Goal: Transaction & Acquisition: Purchase product/service

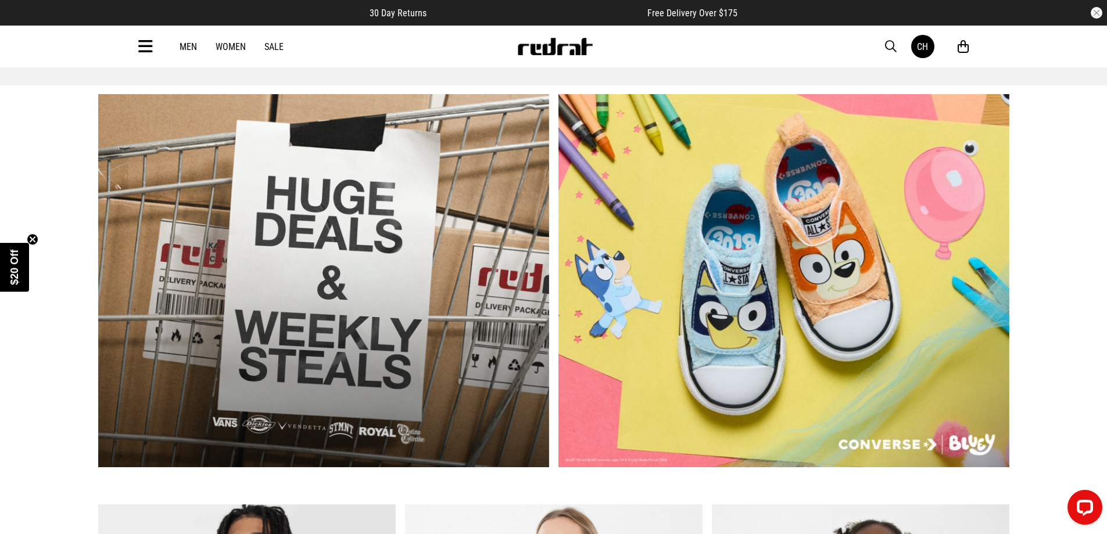
scroll to position [523, 0]
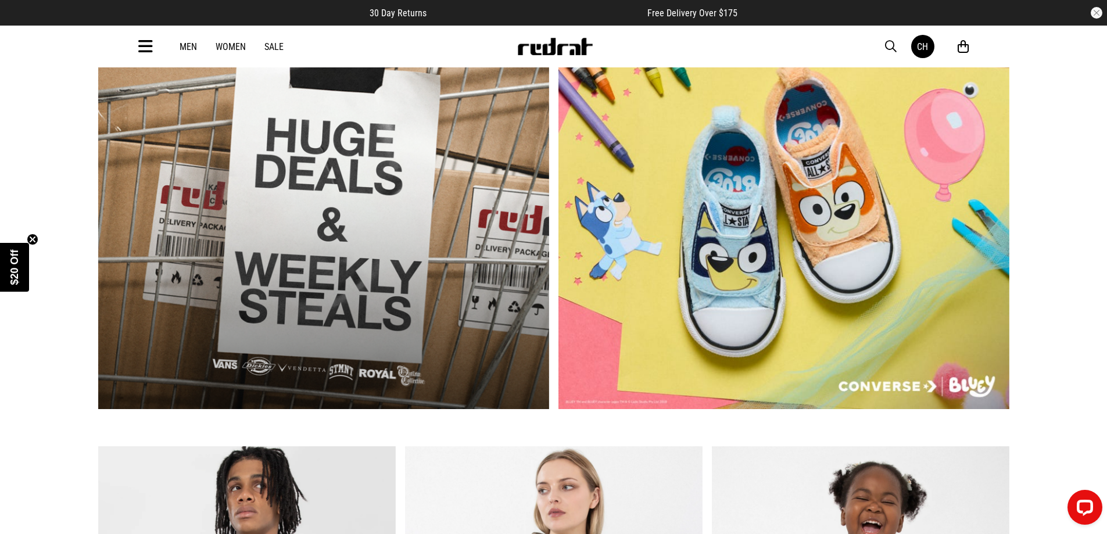
click at [421, 311] on link "1 / 2" at bounding box center [323, 222] width 451 height 373
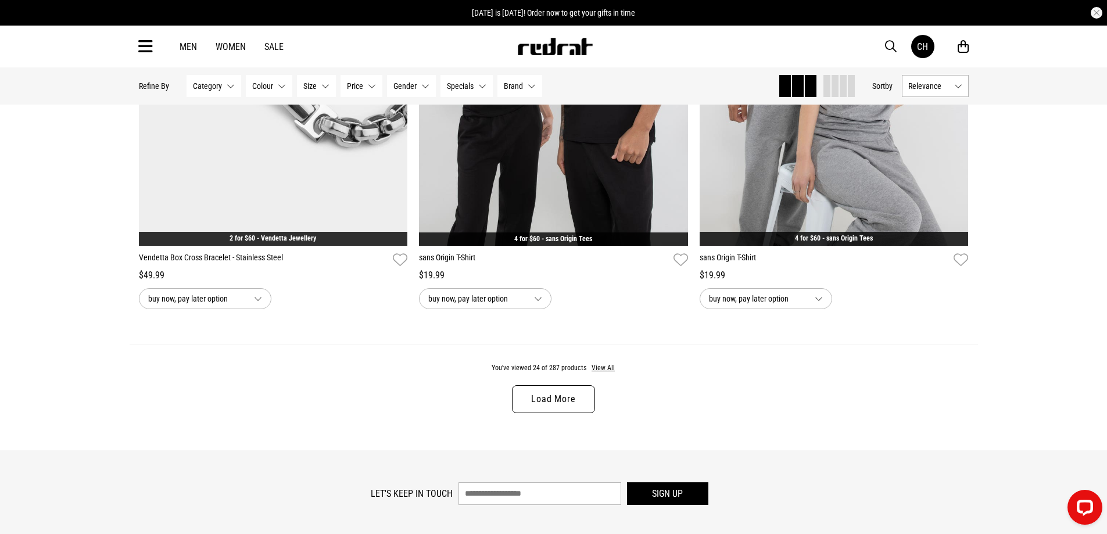
scroll to position [3893, 0]
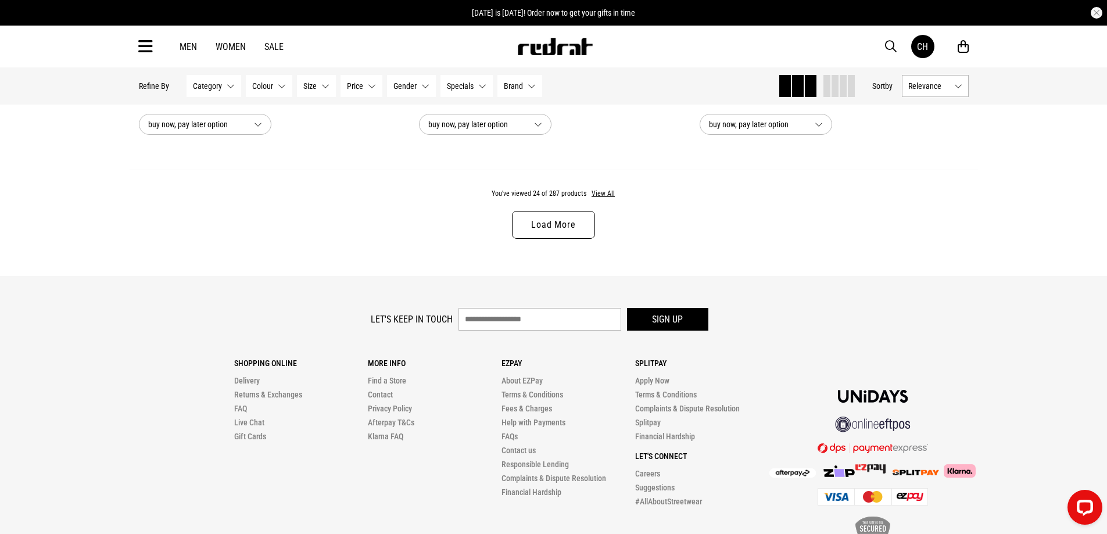
click at [546, 239] on link "Load More" at bounding box center [553, 225] width 83 height 28
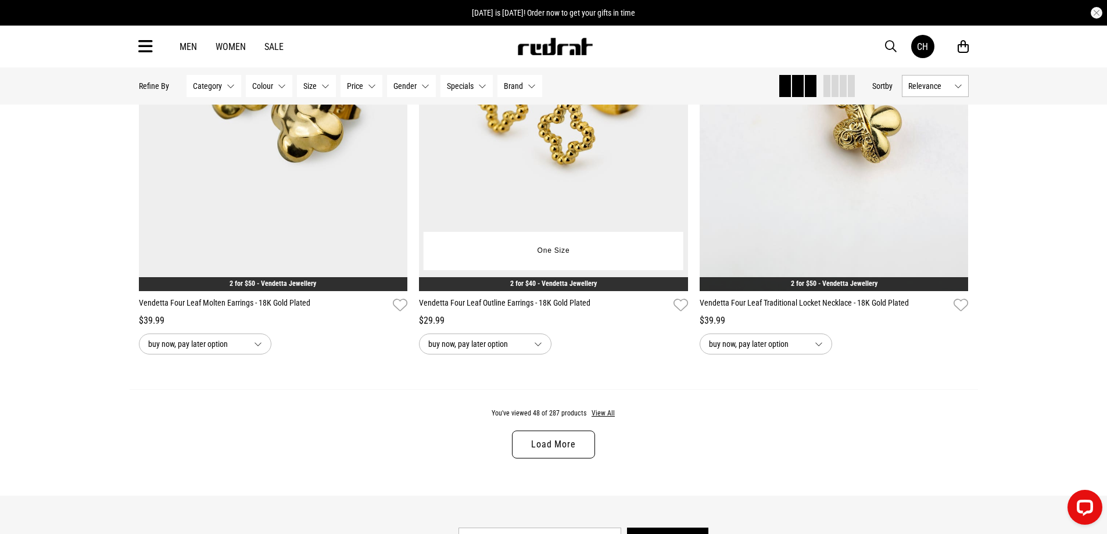
scroll to position [7554, 0]
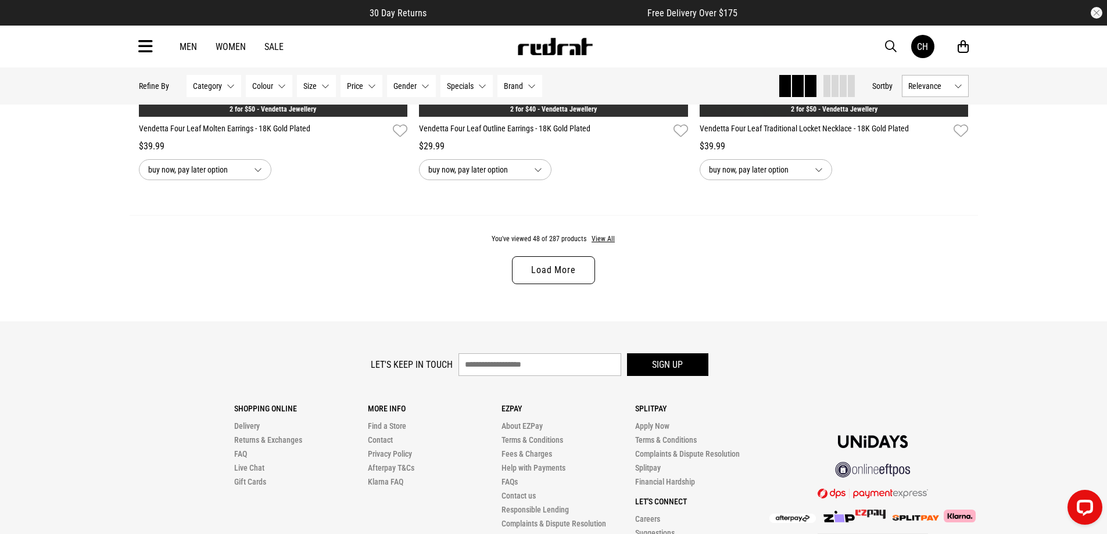
click at [554, 284] on link "Load More" at bounding box center [553, 270] width 83 height 28
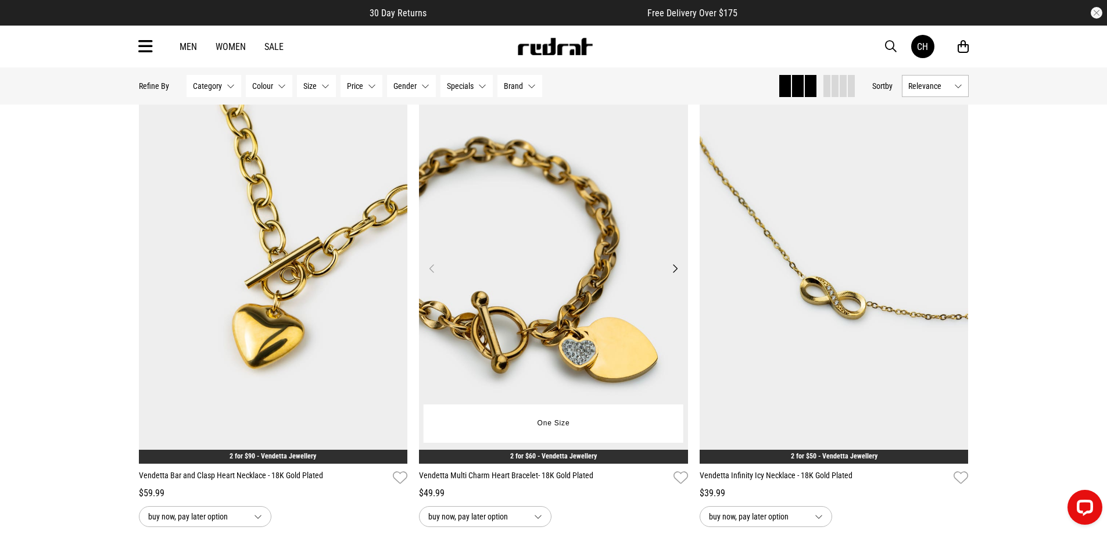
scroll to position [7728, 0]
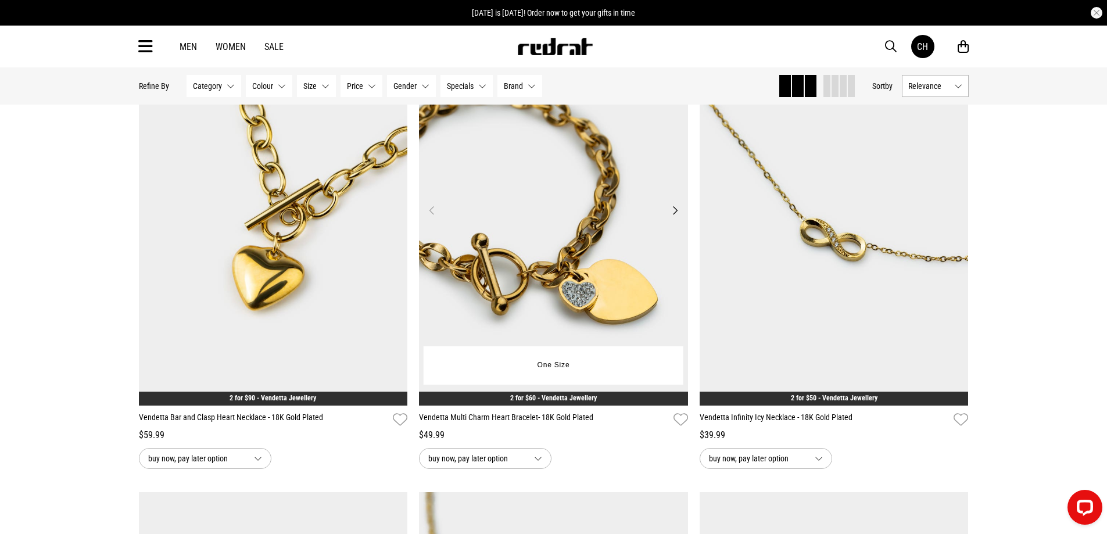
click at [499, 275] on img at bounding box center [553, 217] width 269 height 377
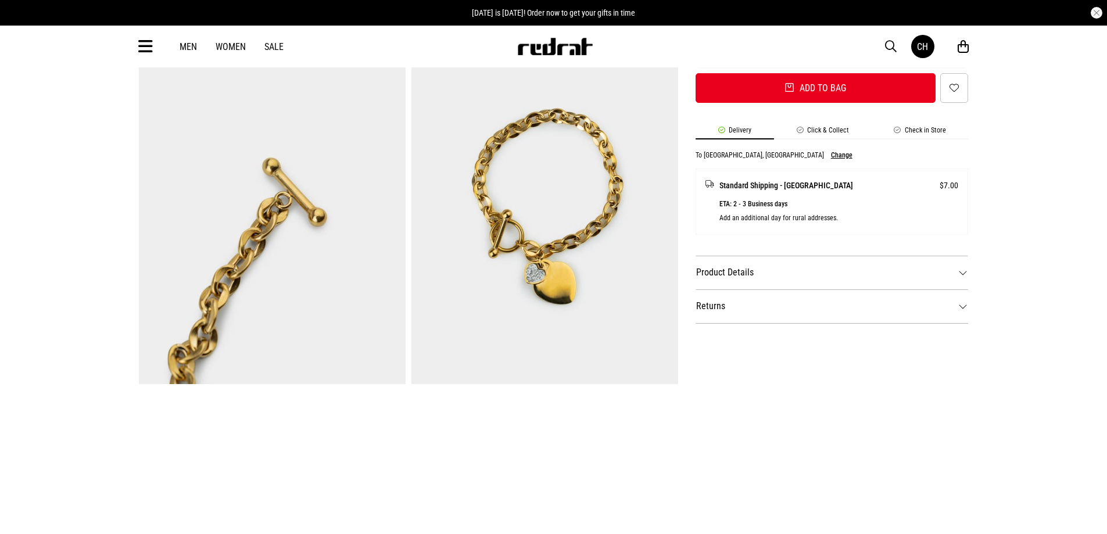
scroll to position [407, 0]
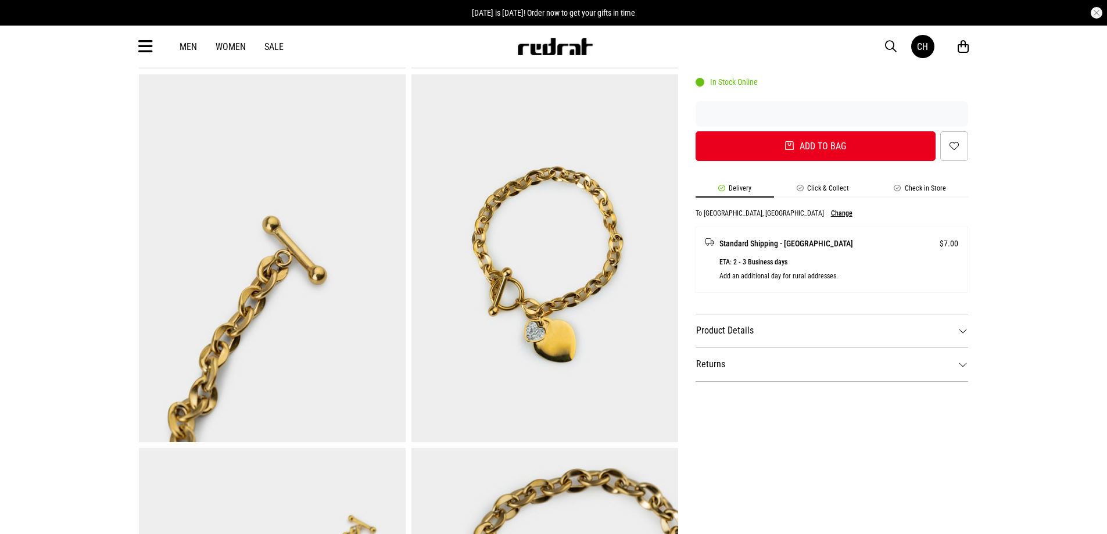
click at [730, 335] on dt "Product Details" at bounding box center [832, 331] width 273 height 34
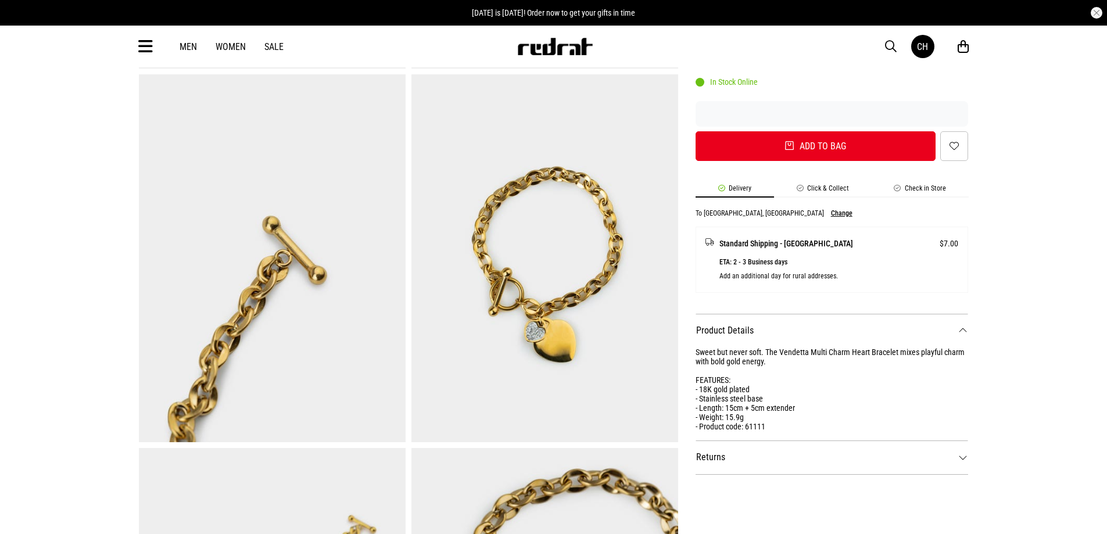
scroll to position [291, 0]
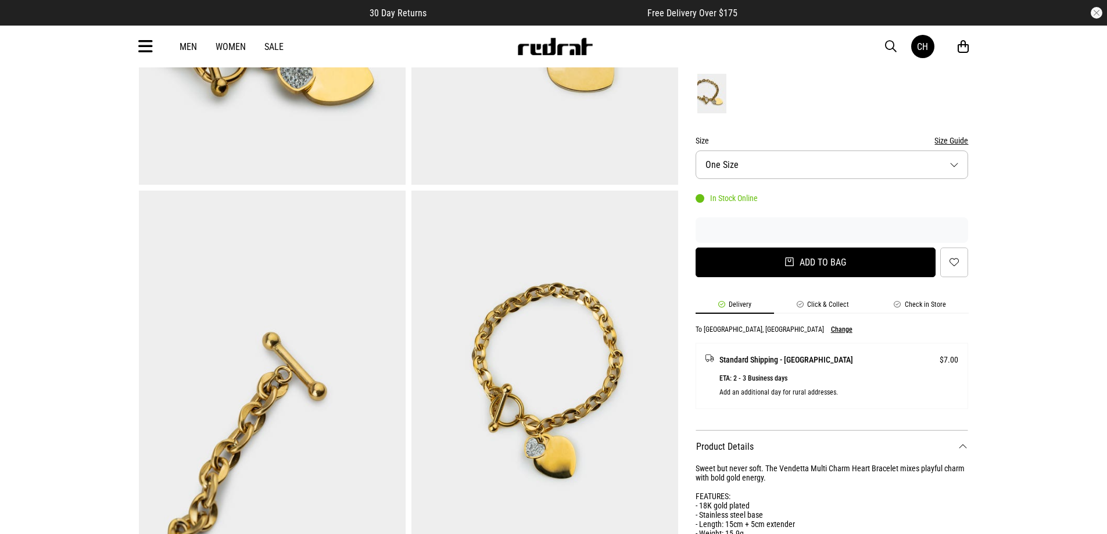
click at [841, 264] on button "Add to bag" at bounding box center [816, 263] width 241 height 30
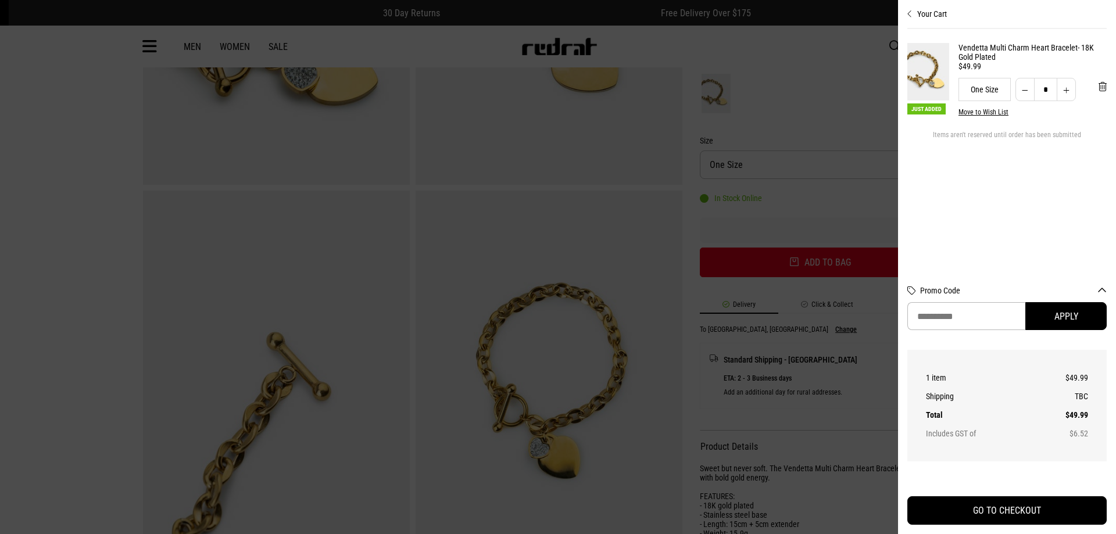
click at [680, 241] on div at bounding box center [558, 267] width 1116 height 534
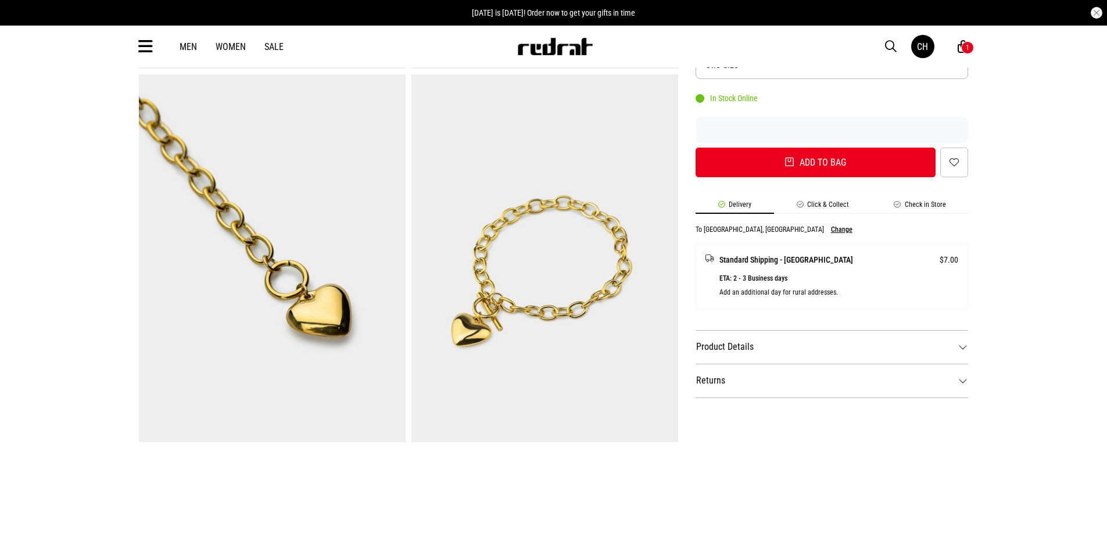
scroll to position [523, 0]
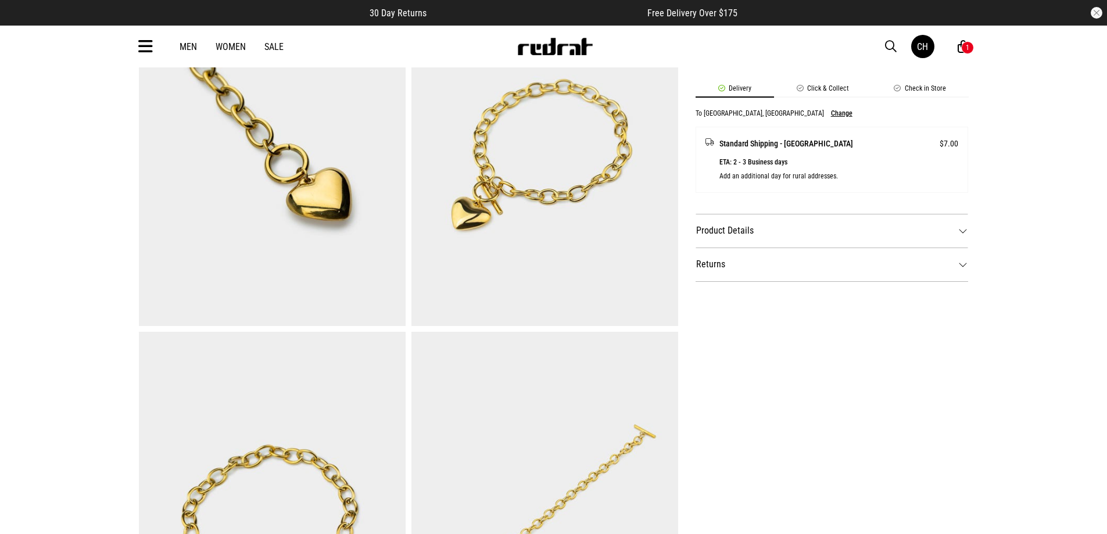
click at [737, 227] on dt "Product Details" at bounding box center [832, 231] width 273 height 34
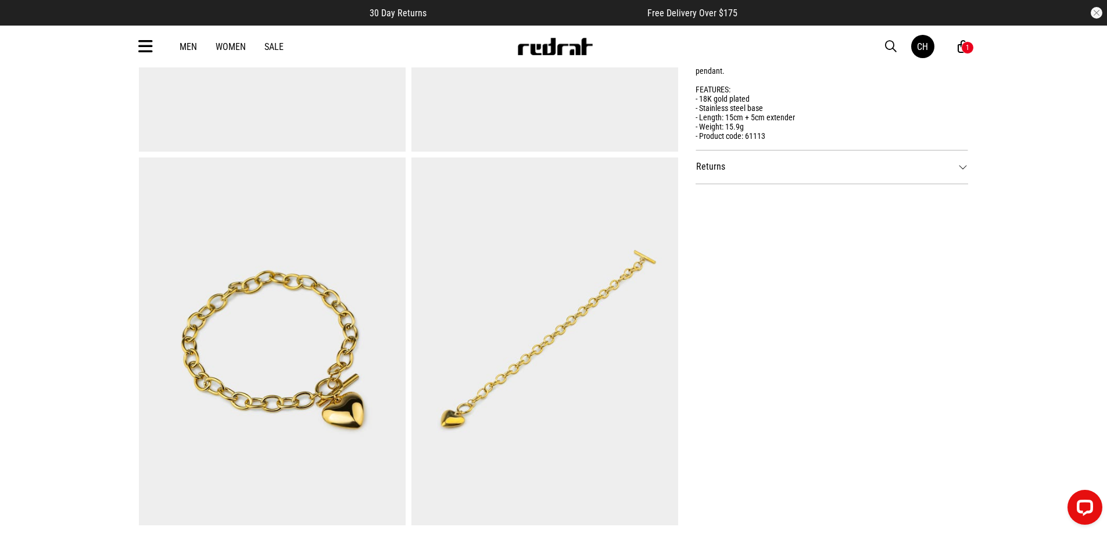
scroll to position [0, 0]
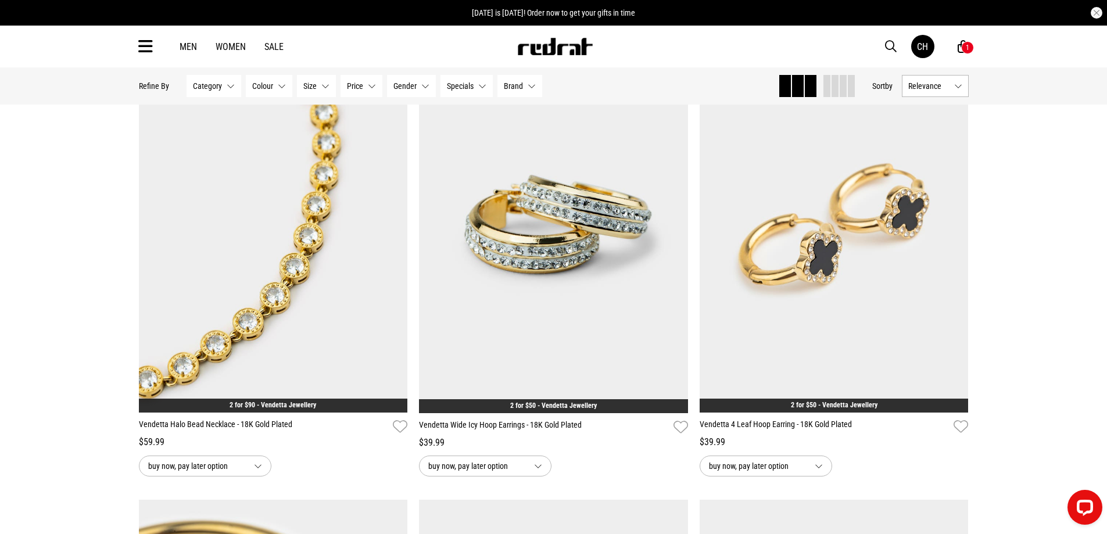
scroll to position [3212, 0]
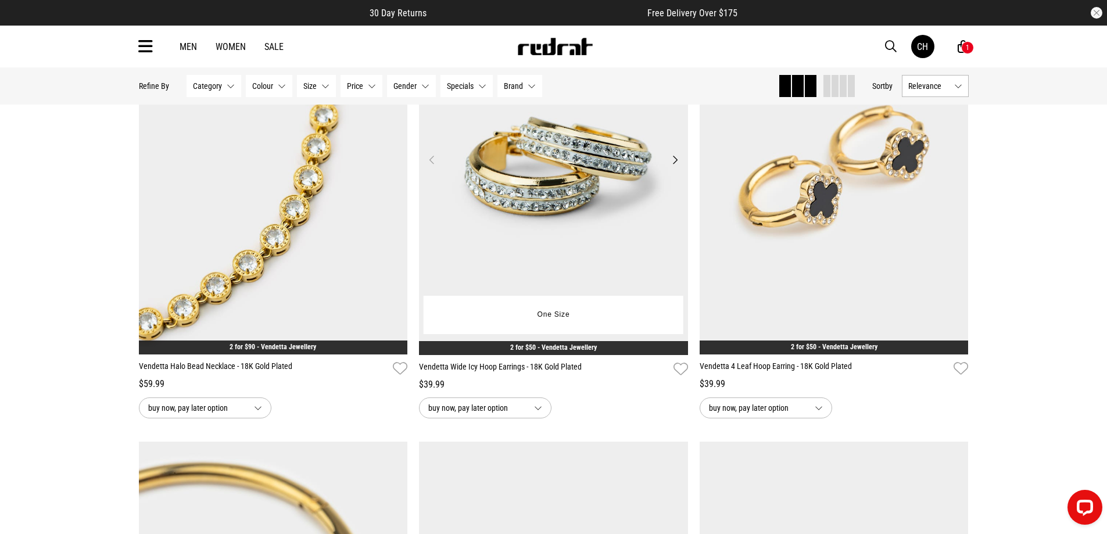
click at [593, 227] on img at bounding box center [553, 167] width 269 height 377
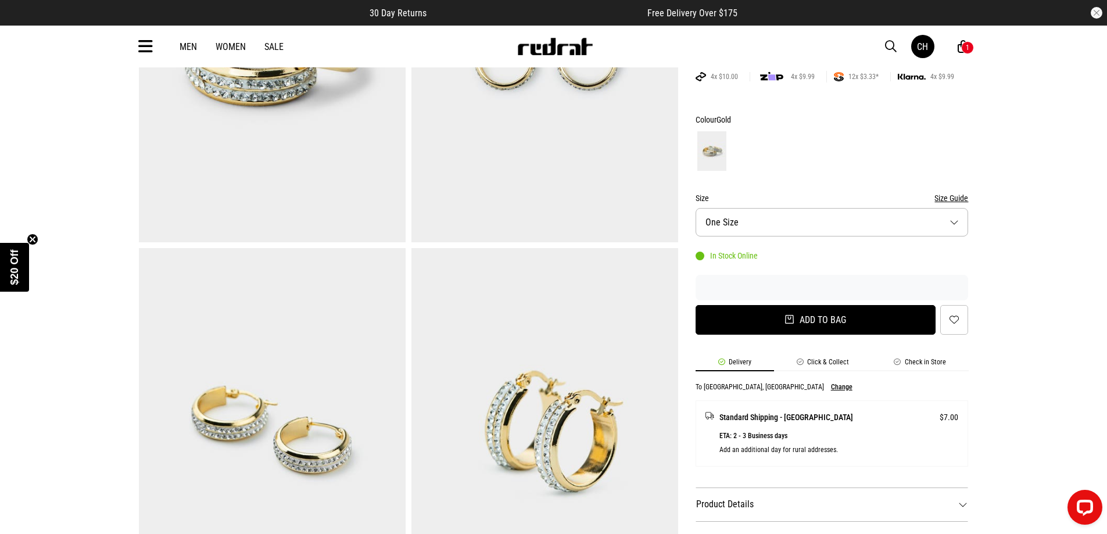
click at [823, 317] on button "Add to bag" at bounding box center [816, 320] width 241 height 30
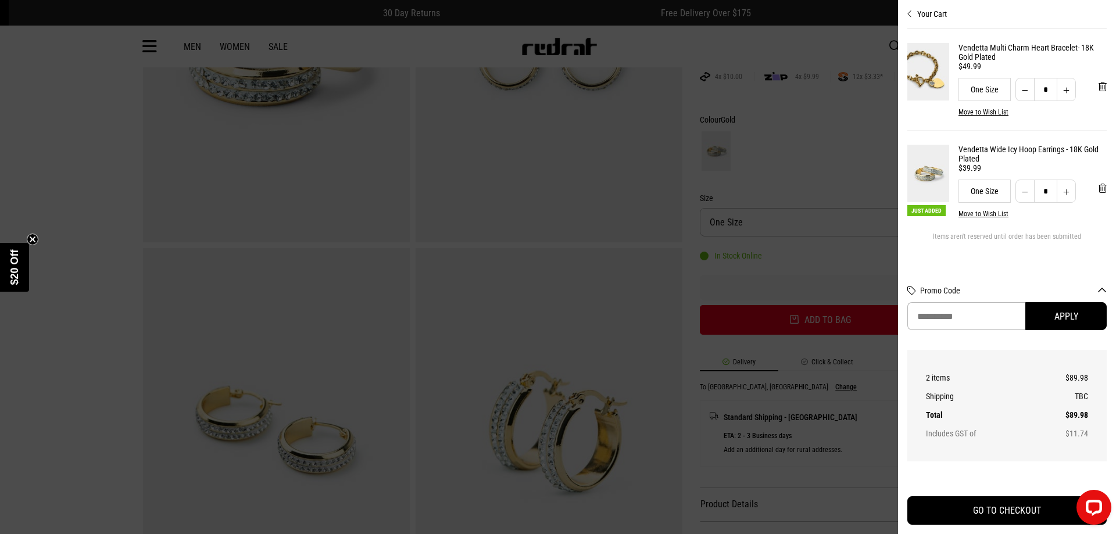
click at [855, 126] on div at bounding box center [558, 267] width 1116 height 534
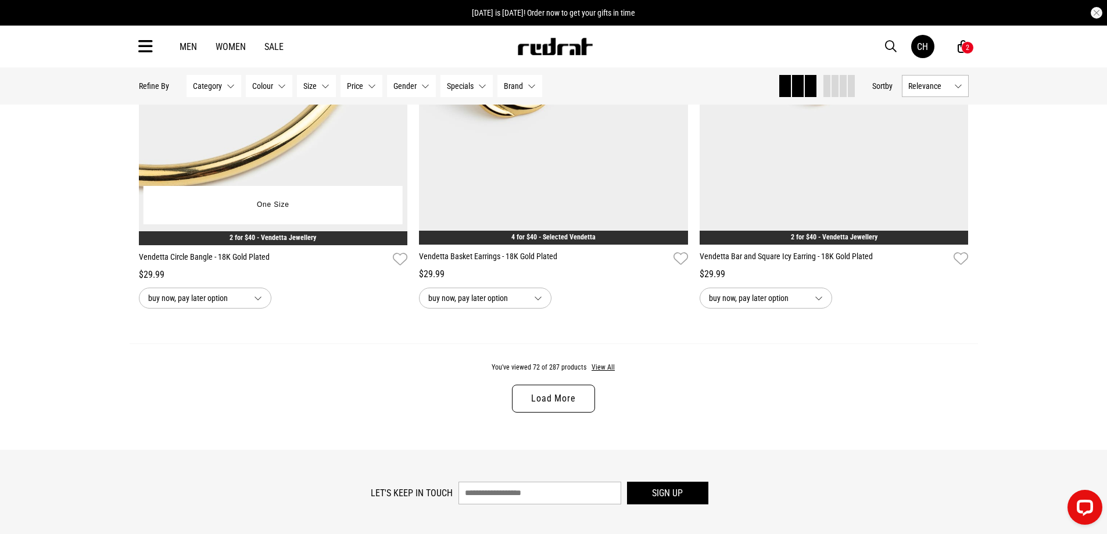
scroll to position [3842, 0]
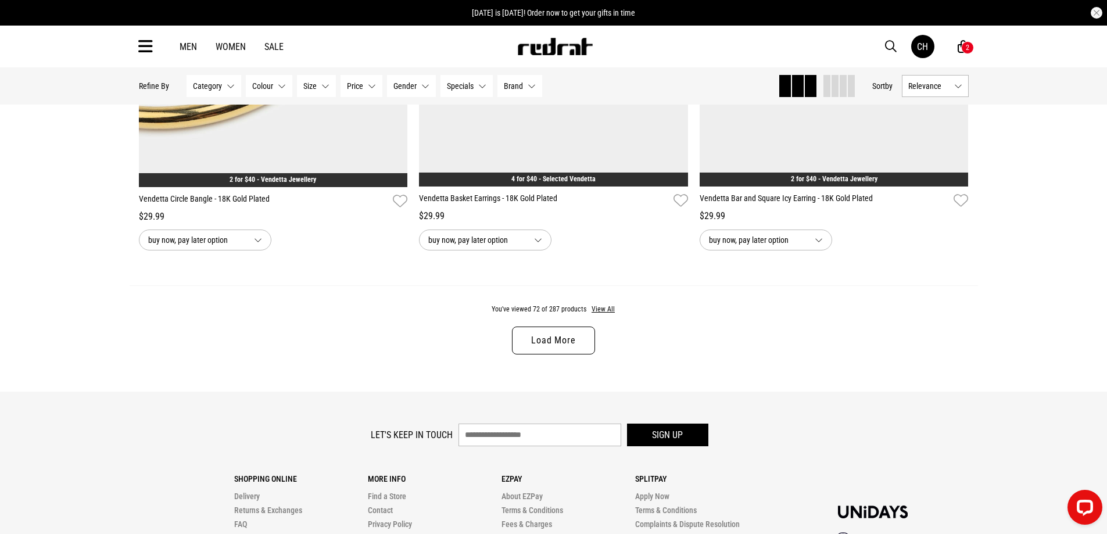
click at [540, 352] on link "Load More" at bounding box center [553, 341] width 83 height 28
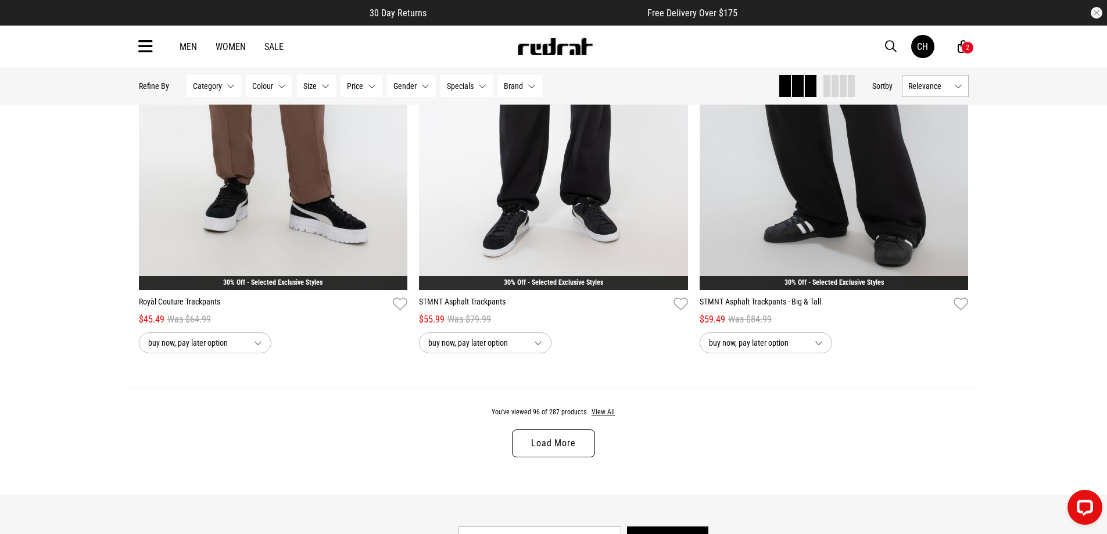
scroll to position [7677, 0]
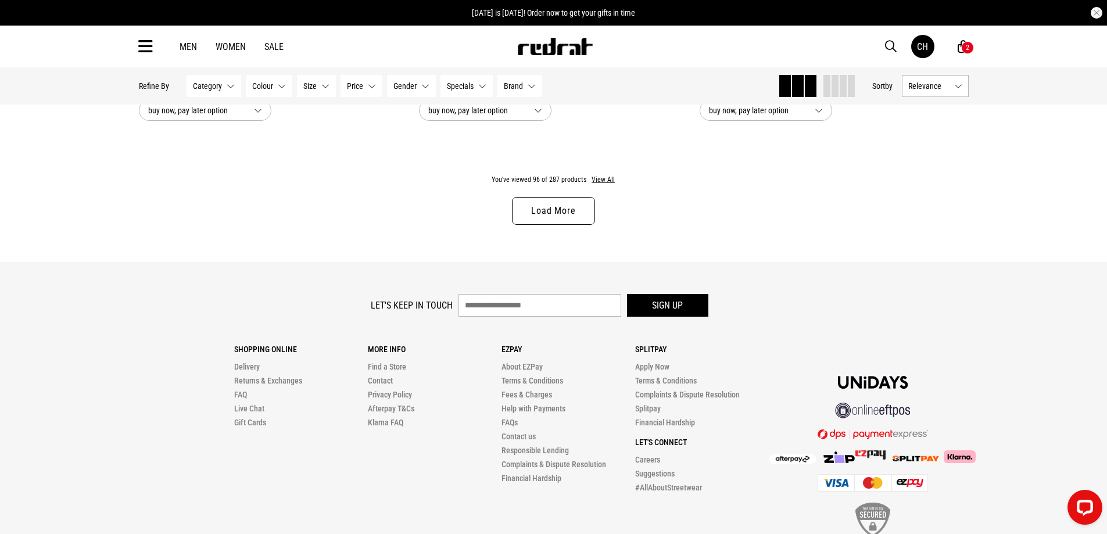
click at [556, 225] on link "Load More" at bounding box center [553, 211] width 83 height 28
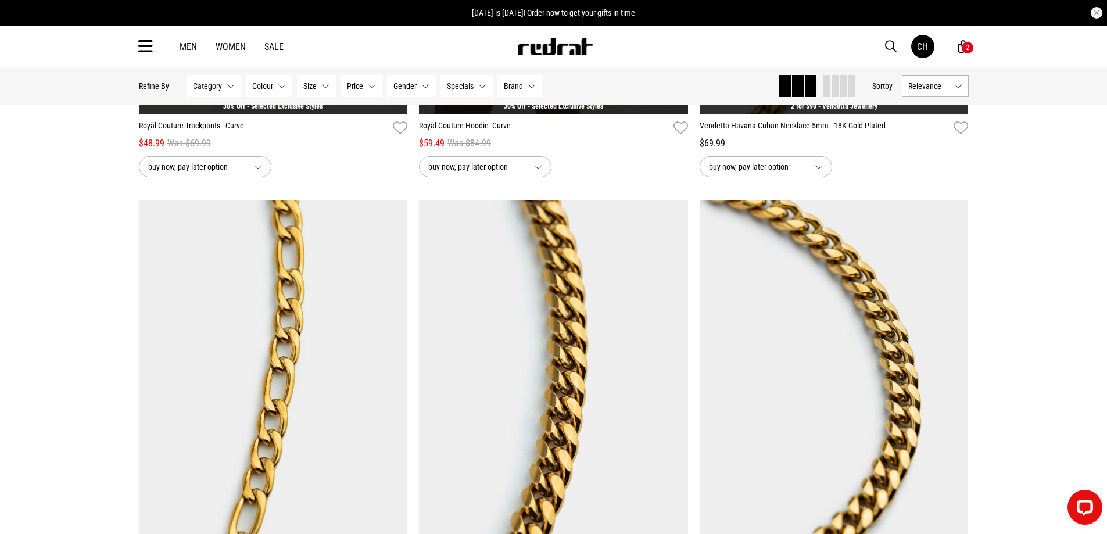
scroll to position [8258, 0]
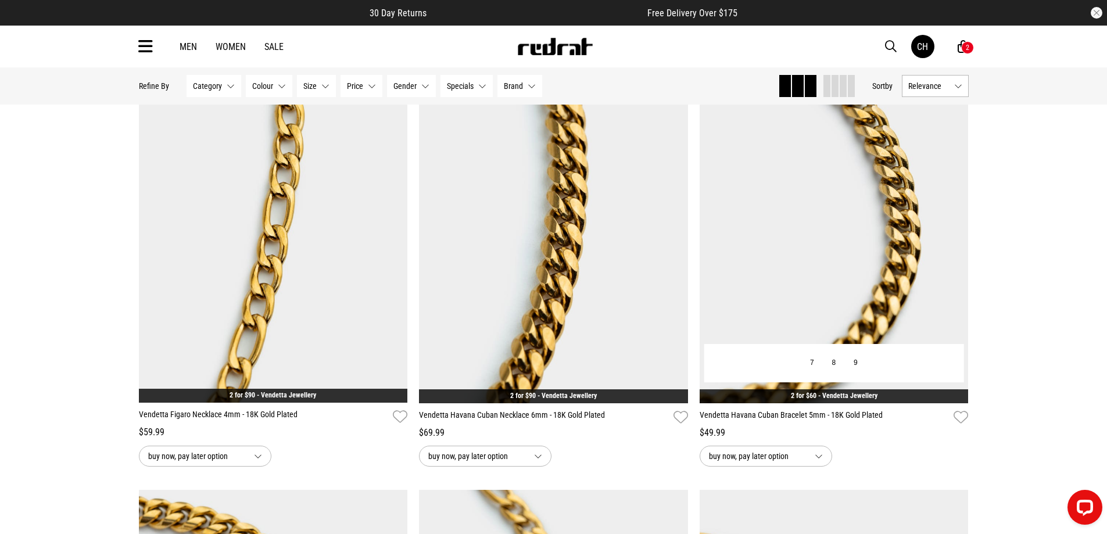
click at [769, 367] on div "7 8 9" at bounding box center [834, 363] width 260 height 38
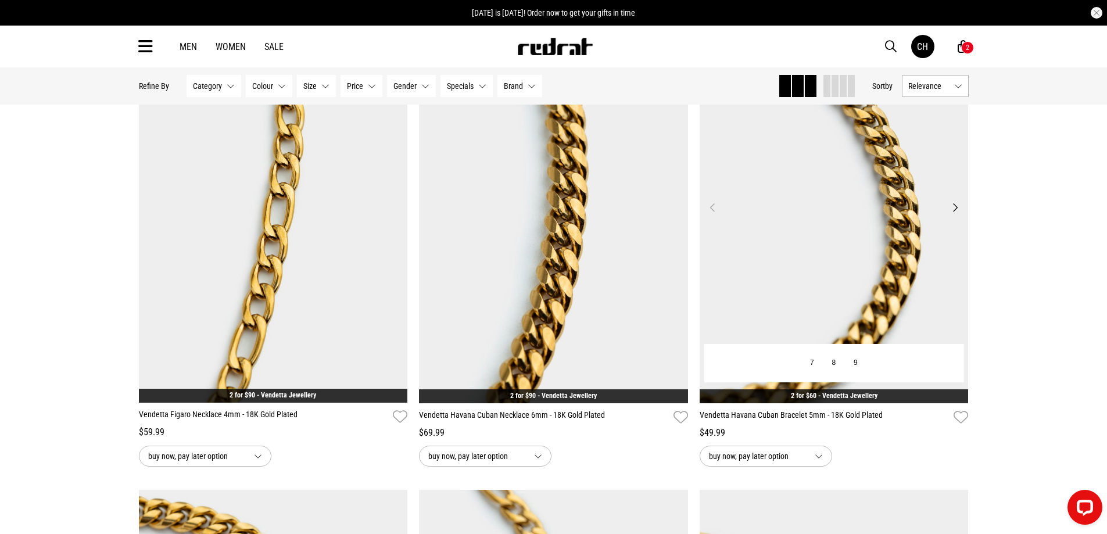
click at [833, 292] on img at bounding box center [834, 214] width 269 height 377
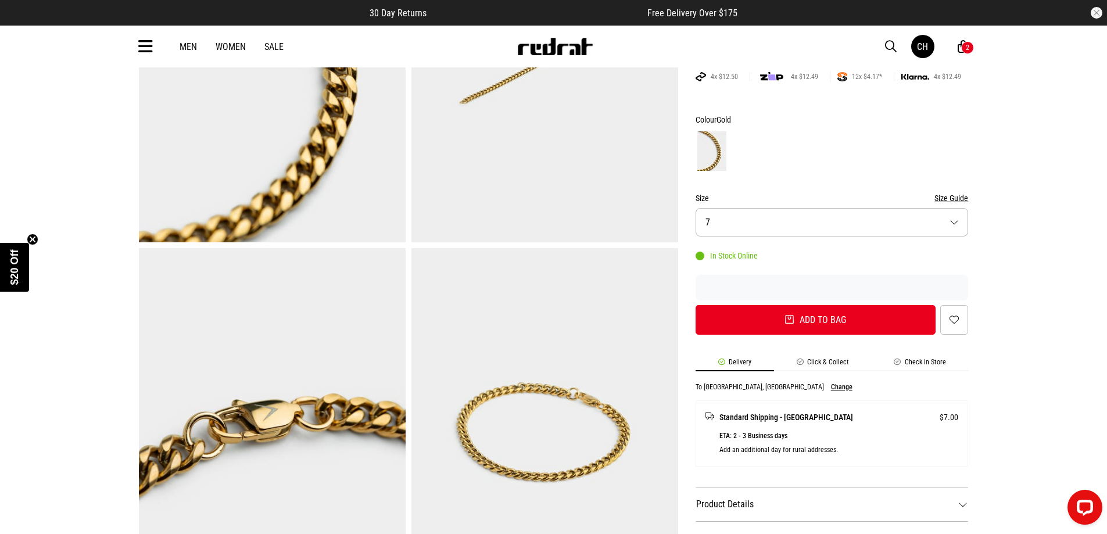
scroll to position [349, 0]
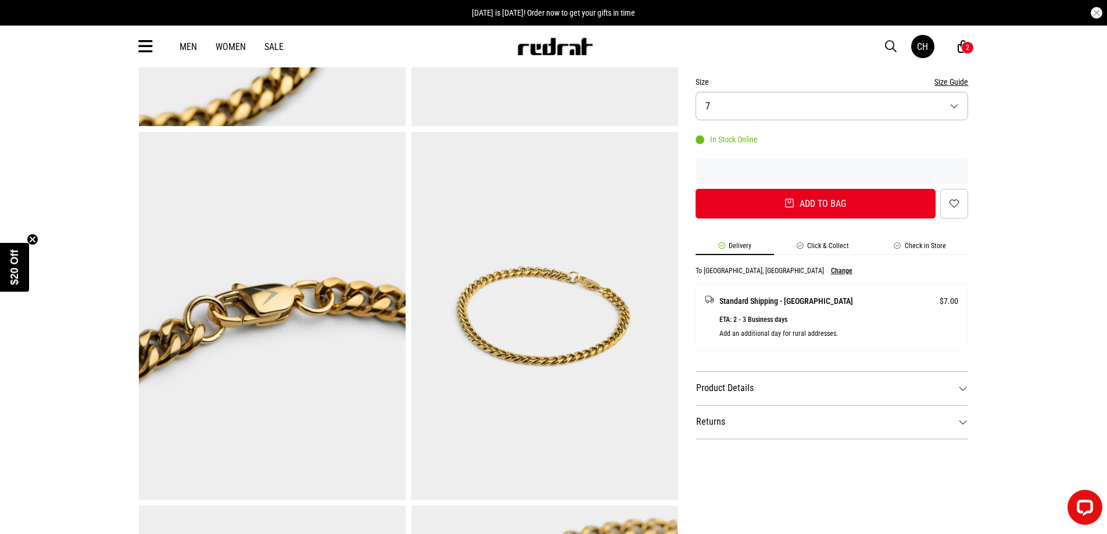
click at [750, 388] on dt "Product Details" at bounding box center [832, 388] width 273 height 34
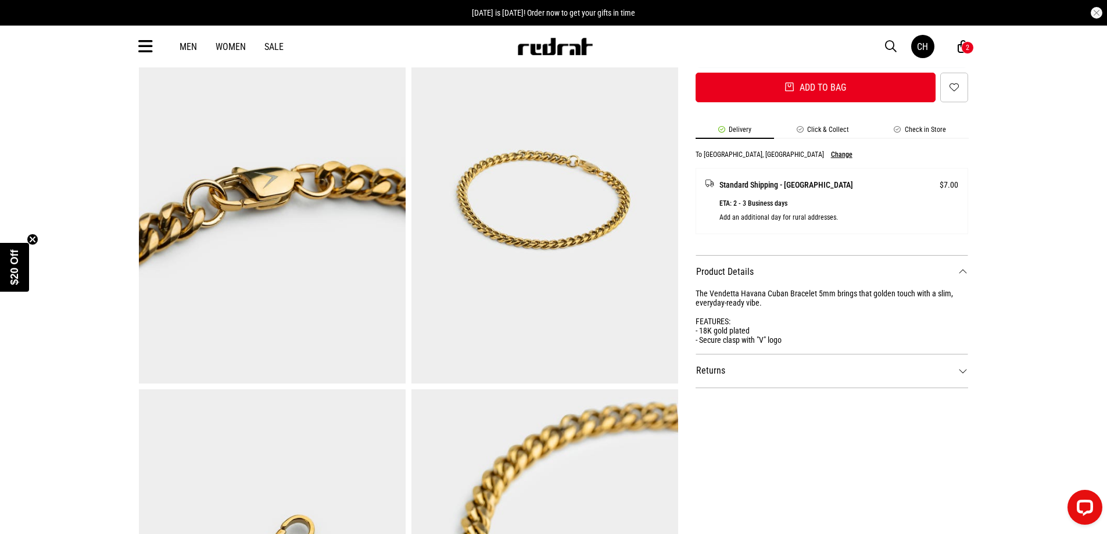
scroll to position [291, 0]
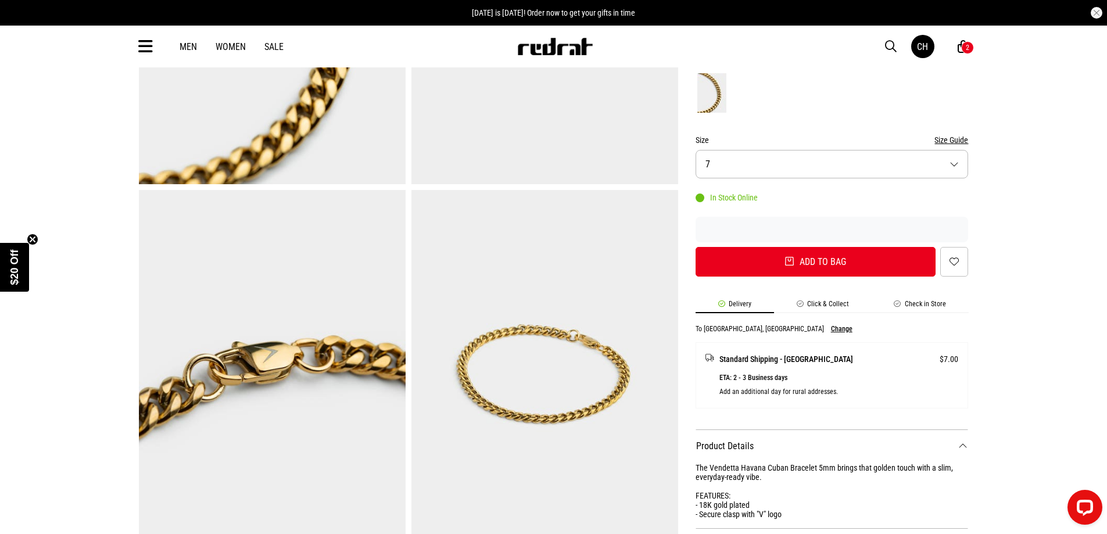
click at [810, 166] on button "Size 7" at bounding box center [832, 164] width 273 height 28
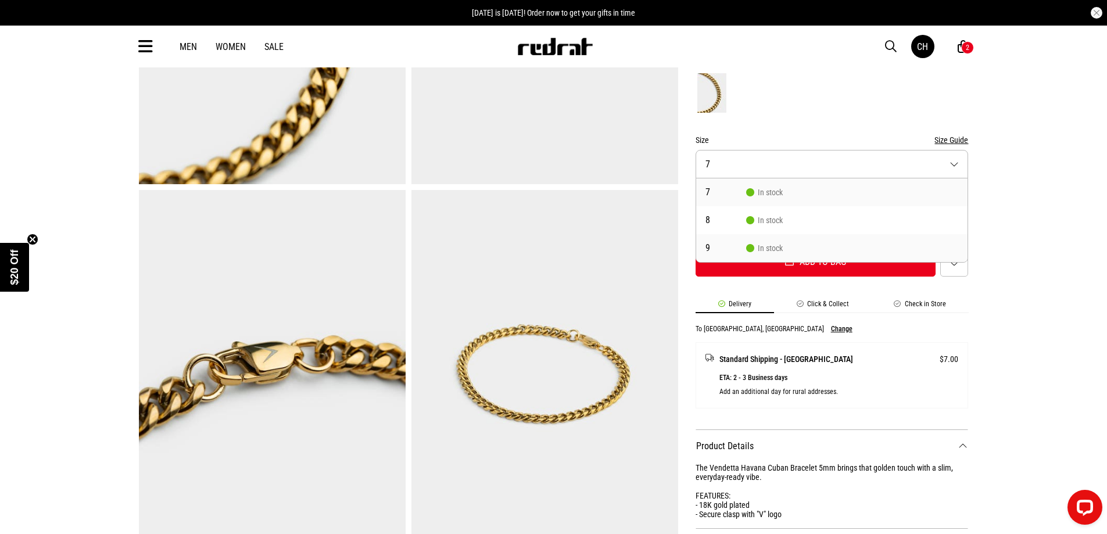
click at [763, 249] on span "In stock" at bounding box center [764, 247] width 37 height 9
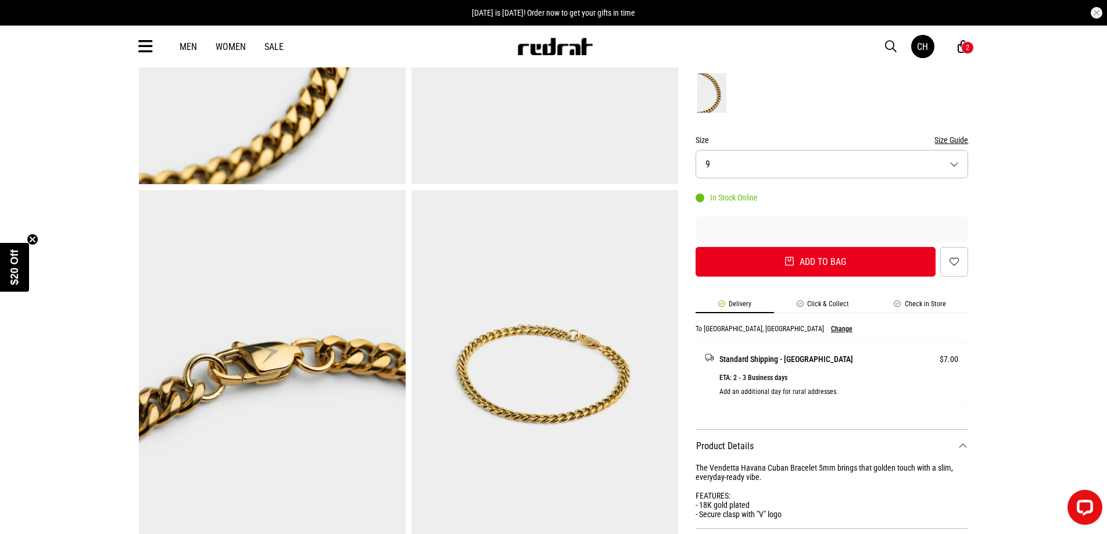
scroll to position [174, 0]
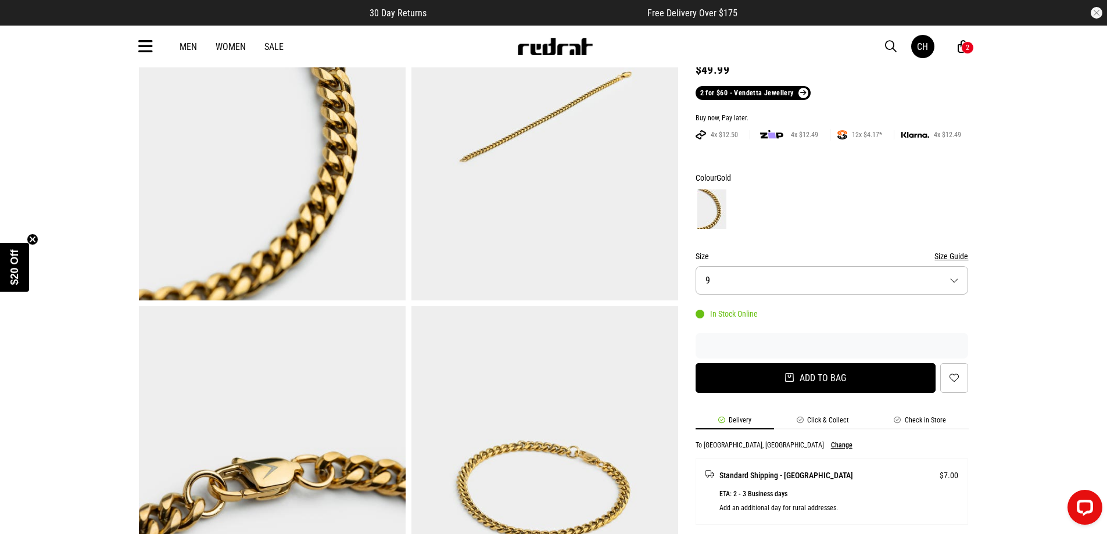
click at [819, 377] on button "Add to bag" at bounding box center [816, 378] width 241 height 30
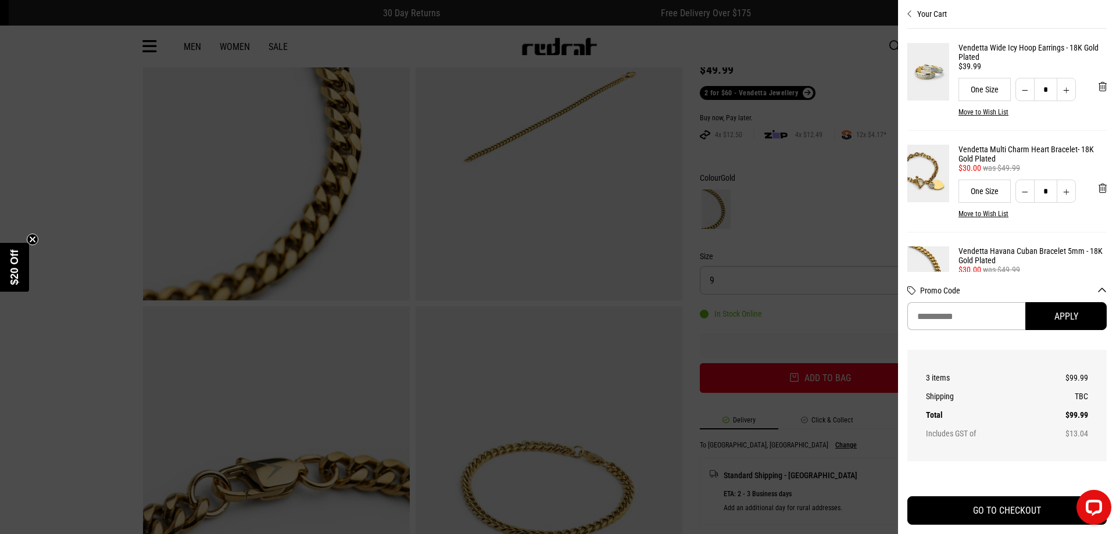
click at [646, 207] on div at bounding box center [558, 267] width 1116 height 534
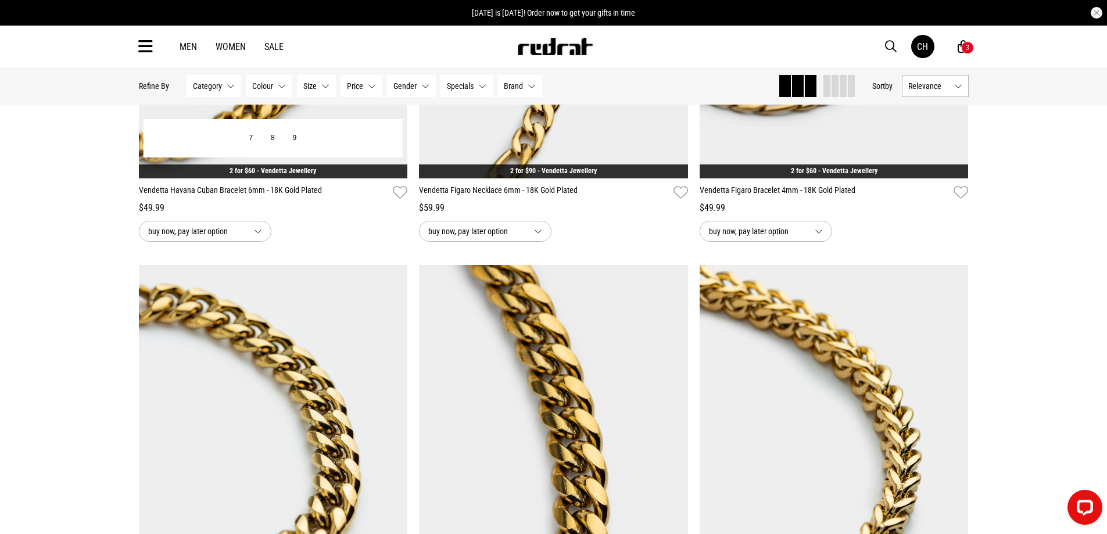
scroll to position [1710, 0]
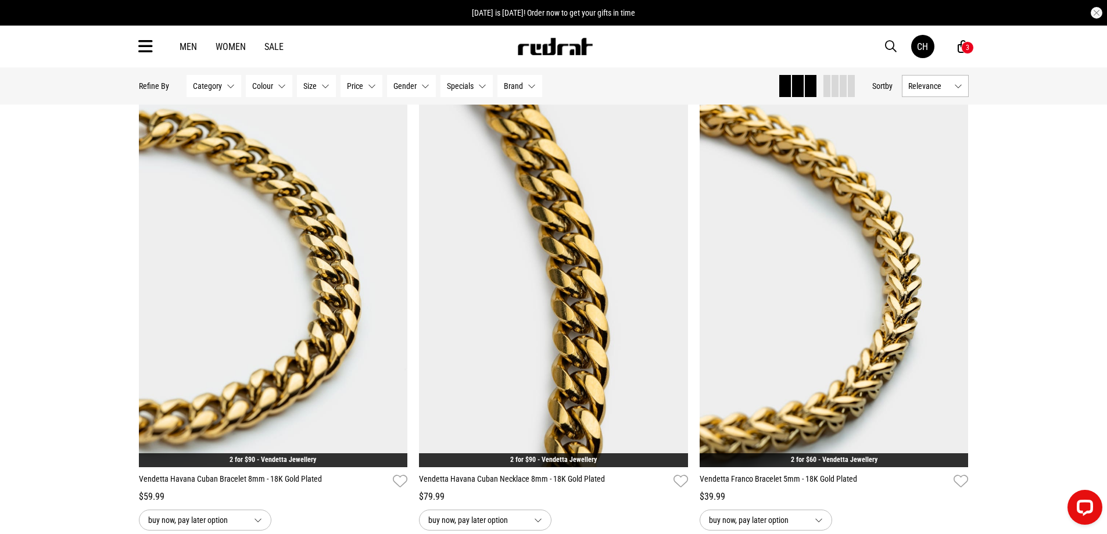
click at [353, 289] on img at bounding box center [273, 279] width 269 height 377
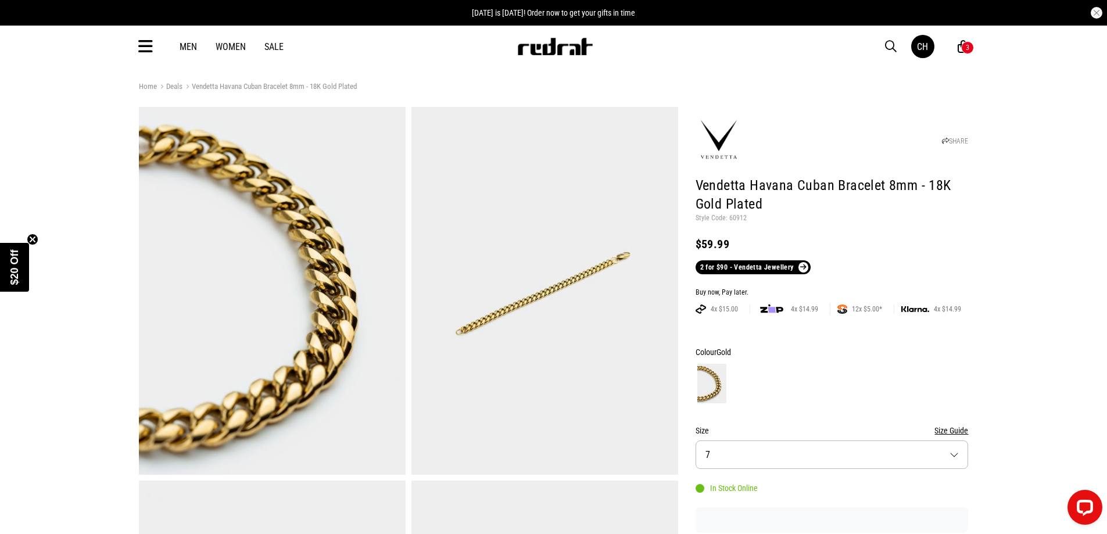
scroll to position [116, 0]
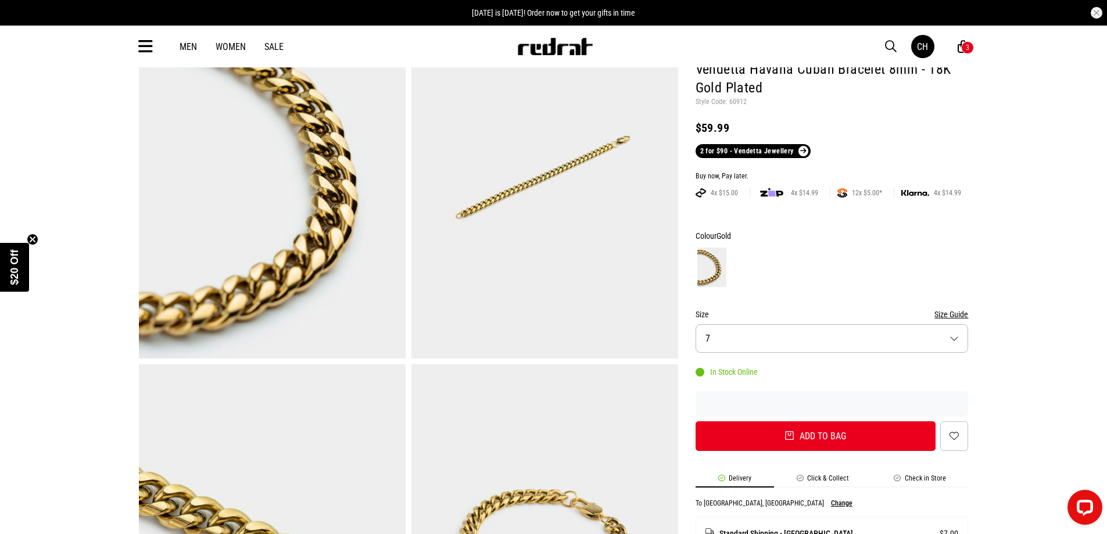
click at [750, 341] on button "Size 7" at bounding box center [832, 338] width 273 height 28
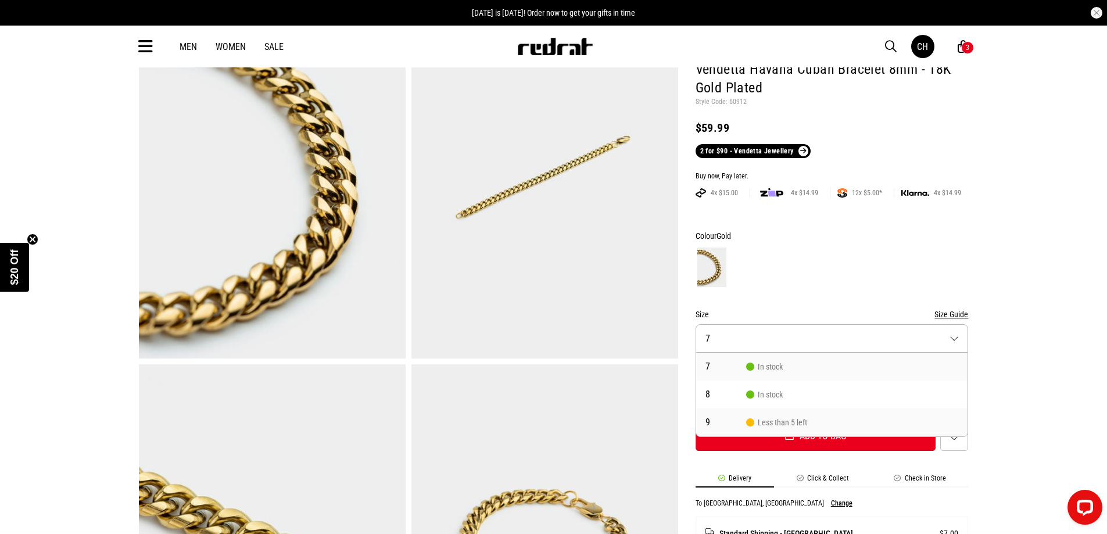
click at [723, 420] on span "9" at bounding box center [725, 422] width 41 height 9
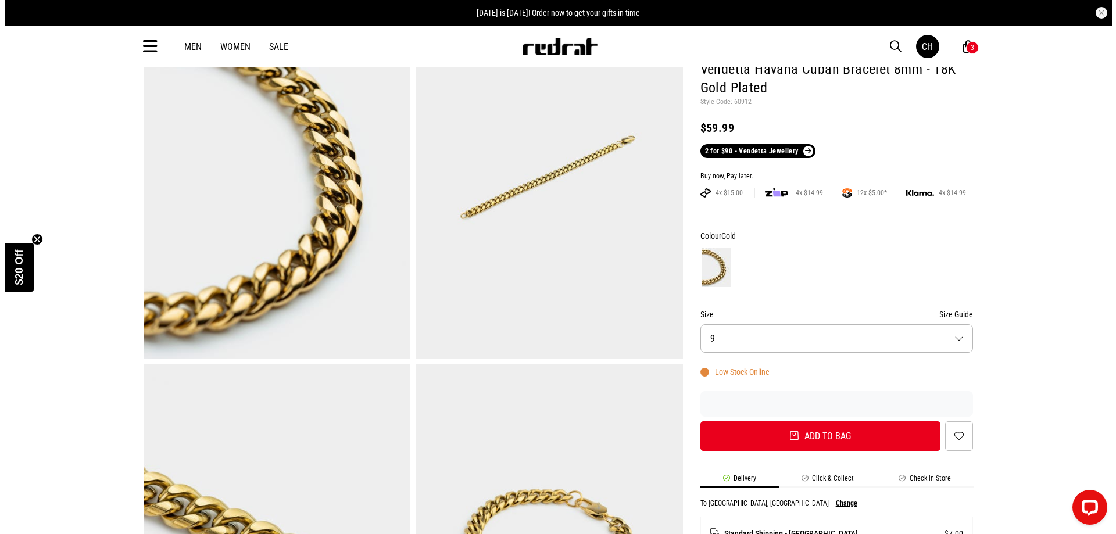
scroll to position [291, 0]
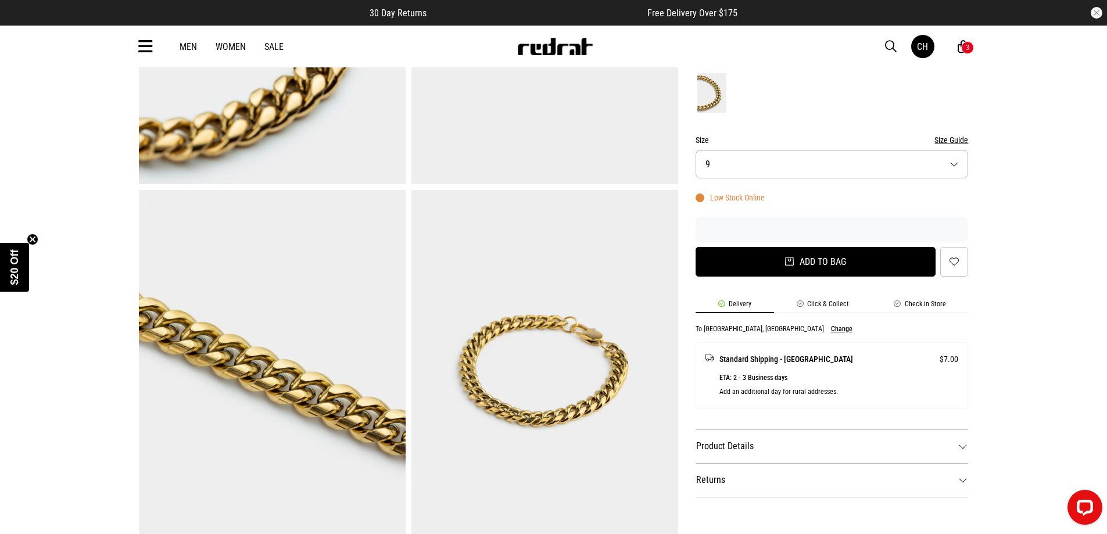
click at [804, 263] on button "Add to bag" at bounding box center [816, 262] width 241 height 30
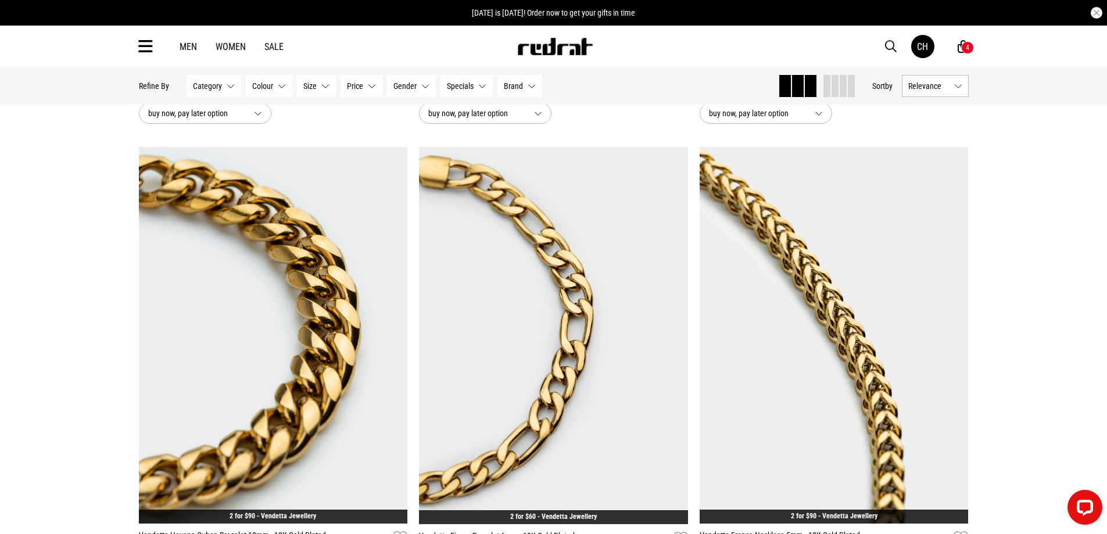
scroll to position [2291, 0]
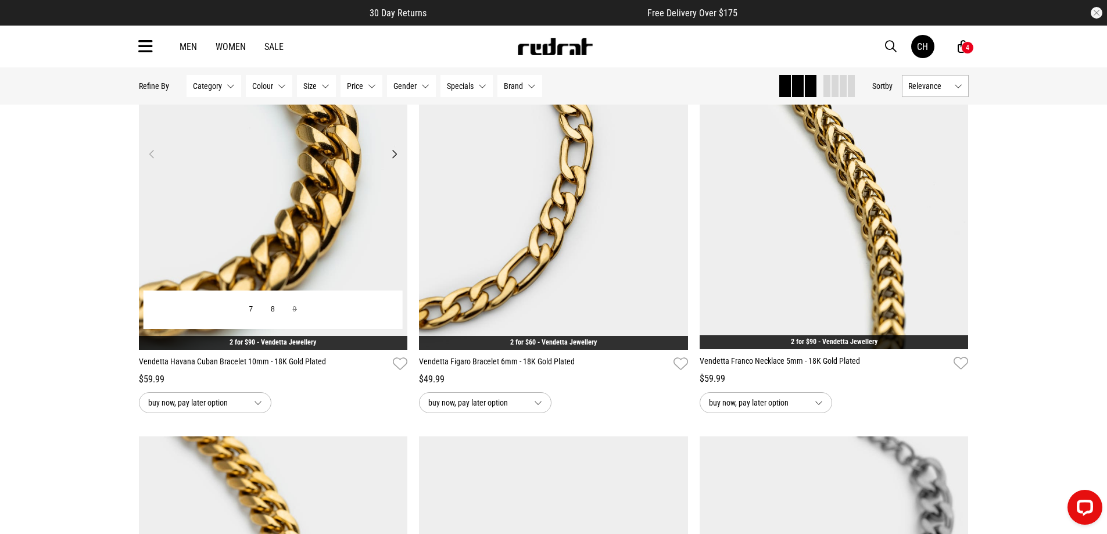
click at [345, 263] on img at bounding box center [273, 161] width 269 height 377
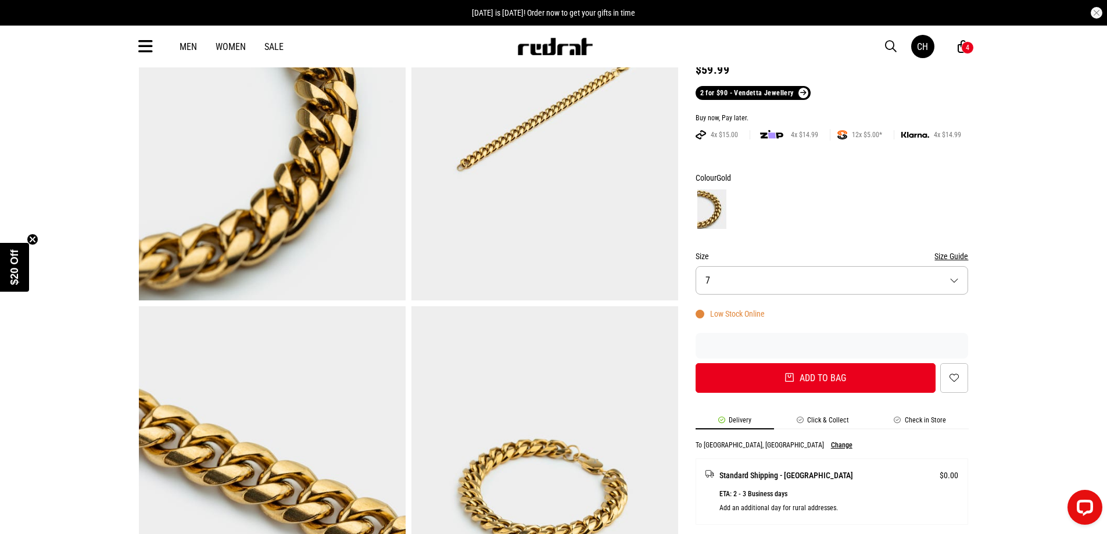
click at [749, 286] on button "Size 7" at bounding box center [832, 280] width 273 height 28
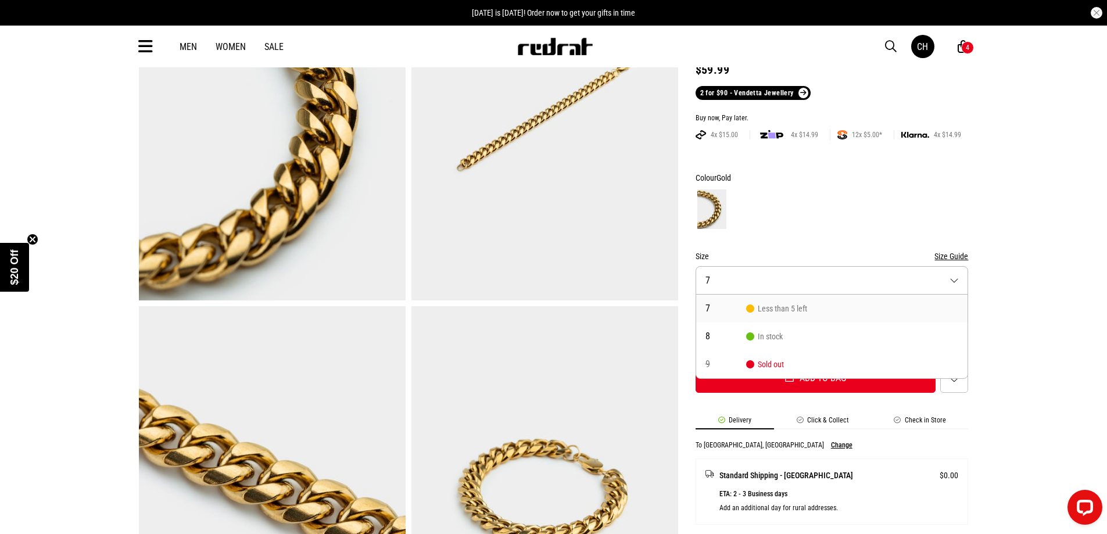
click at [749, 286] on button "Size 7" at bounding box center [832, 280] width 273 height 28
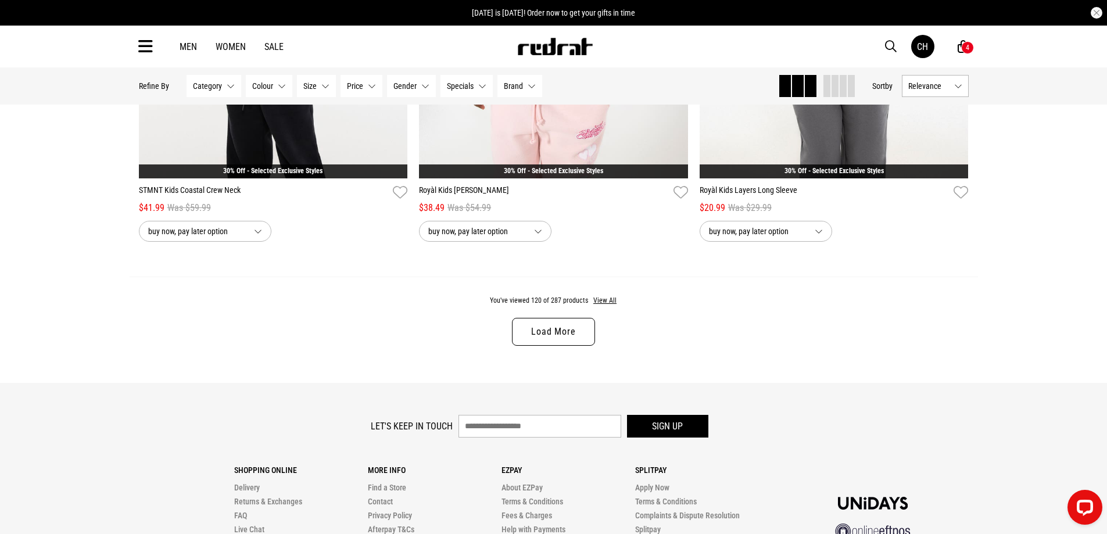
scroll to position [4038, 0]
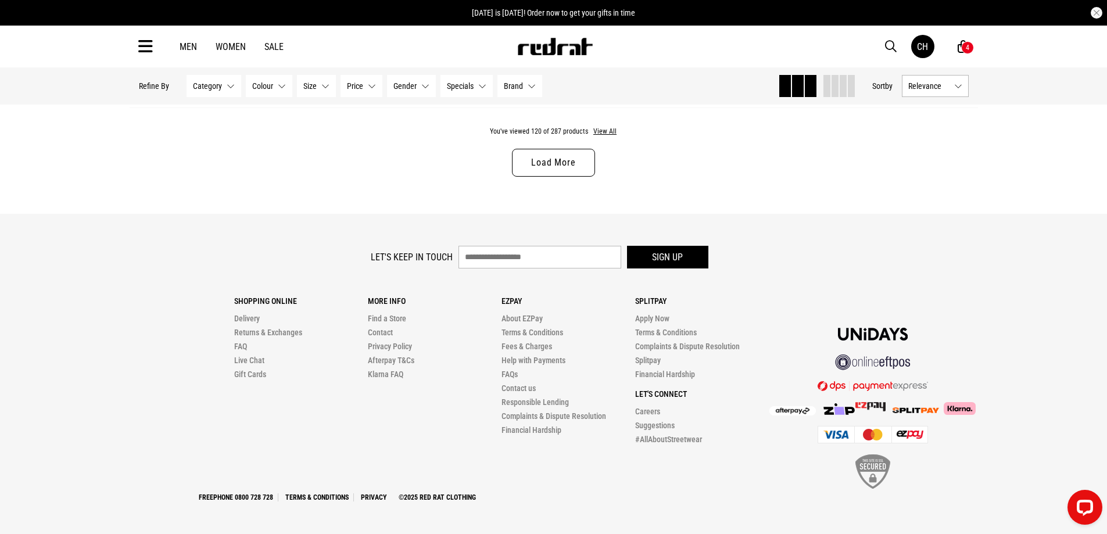
click at [560, 157] on link "Load More" at bounding box center [553, 163] width 83 height 28
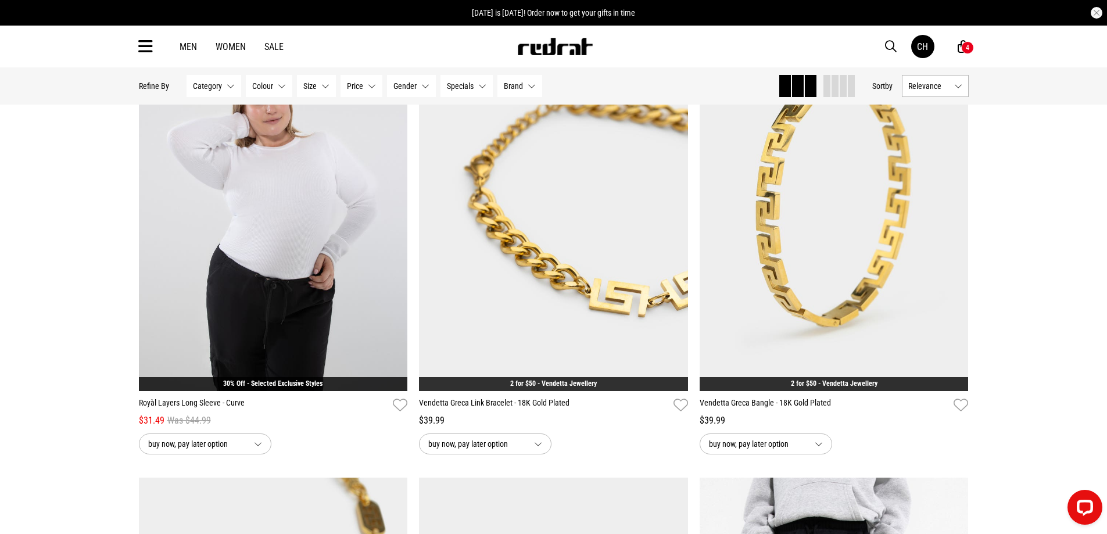
scroll to position [5433, 0]
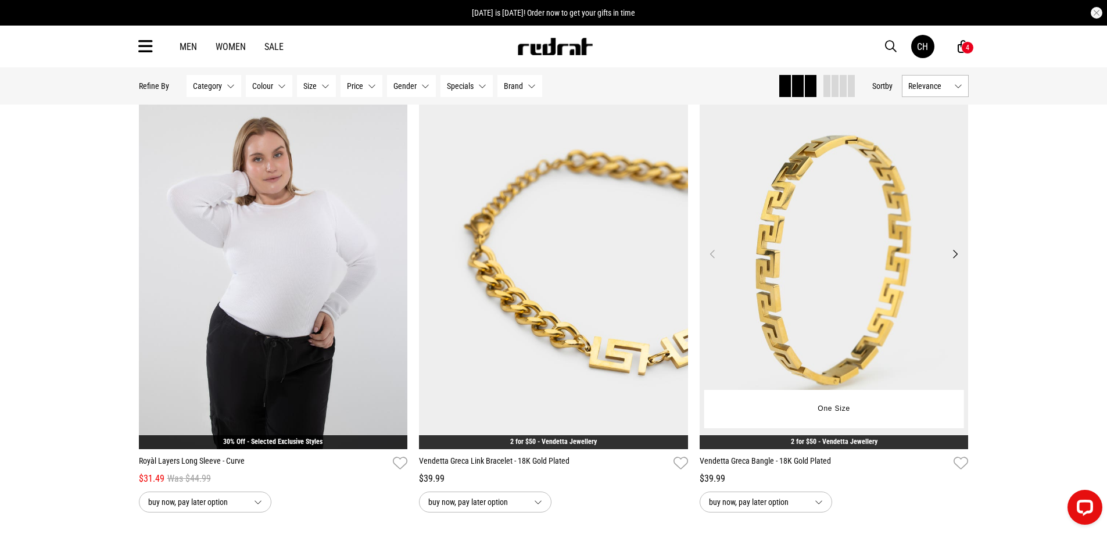
click at [787, 311] on img at bounding box center [834, 261] width 269 height 377
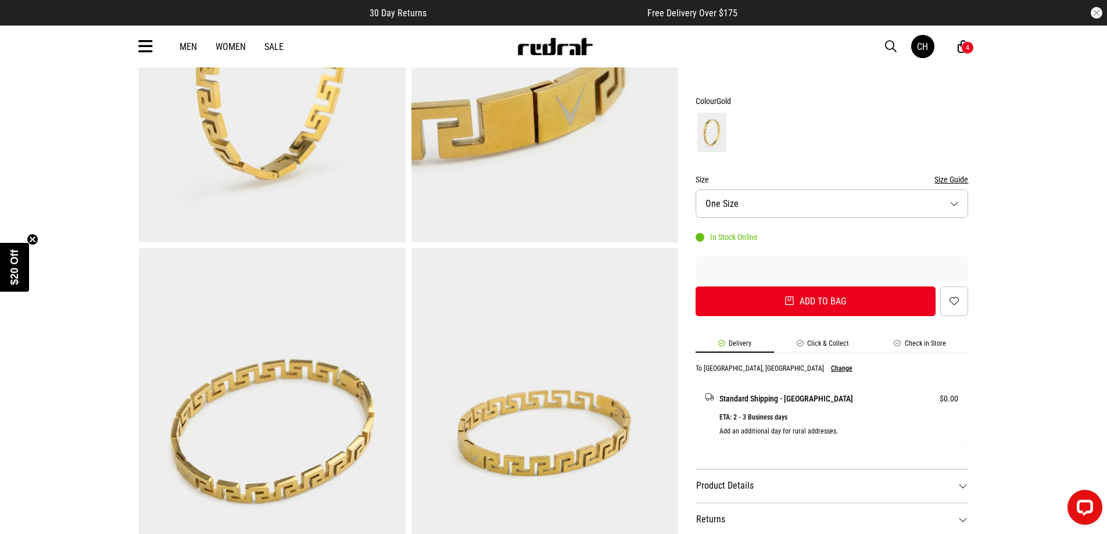
scroll to position [291, 0]
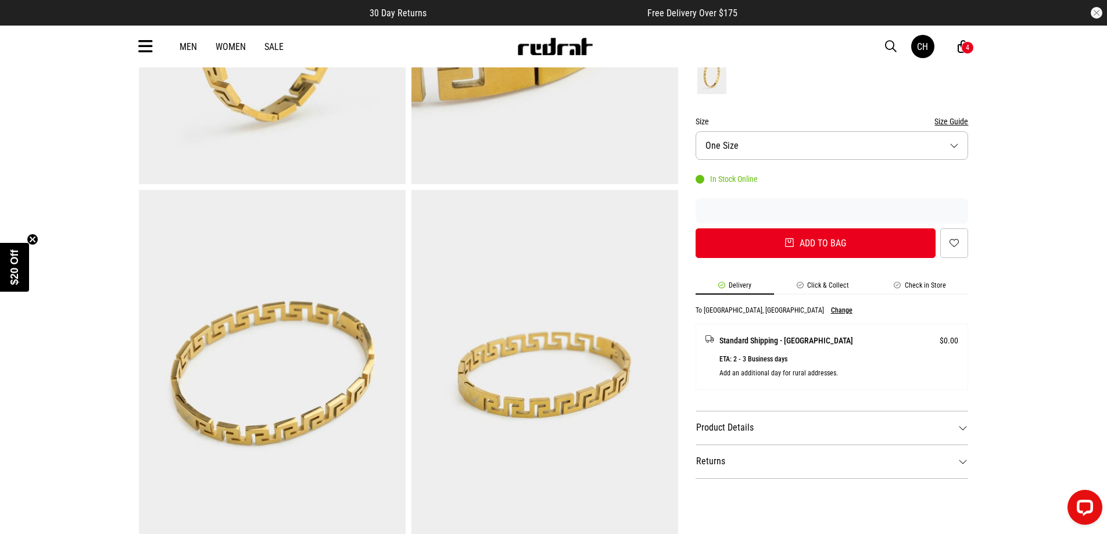
click at [740, 431] on dt "Product Details" at bounding box center [832, 428] width 273 height 34
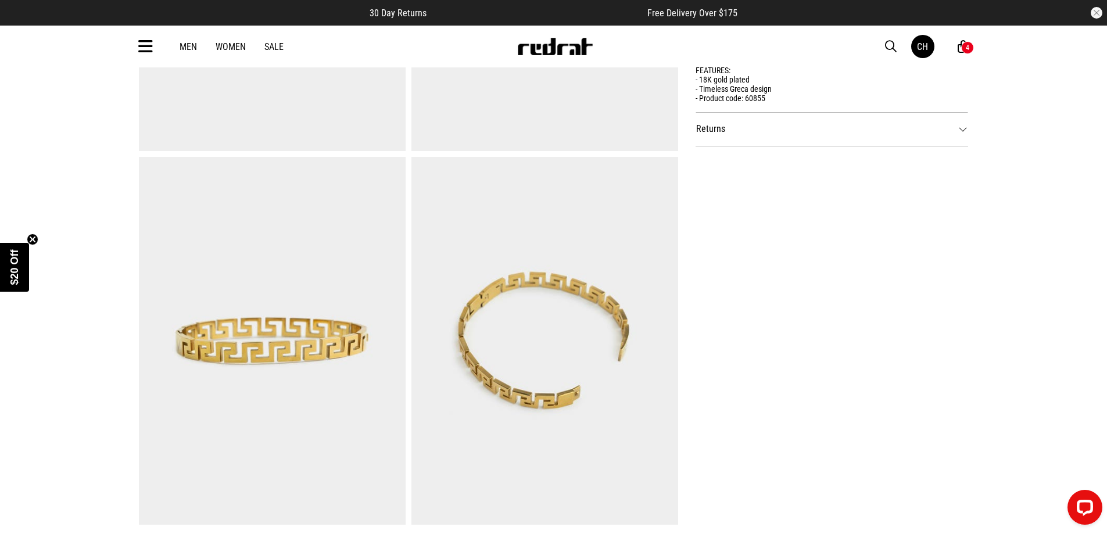
scroll to position [523, 0]
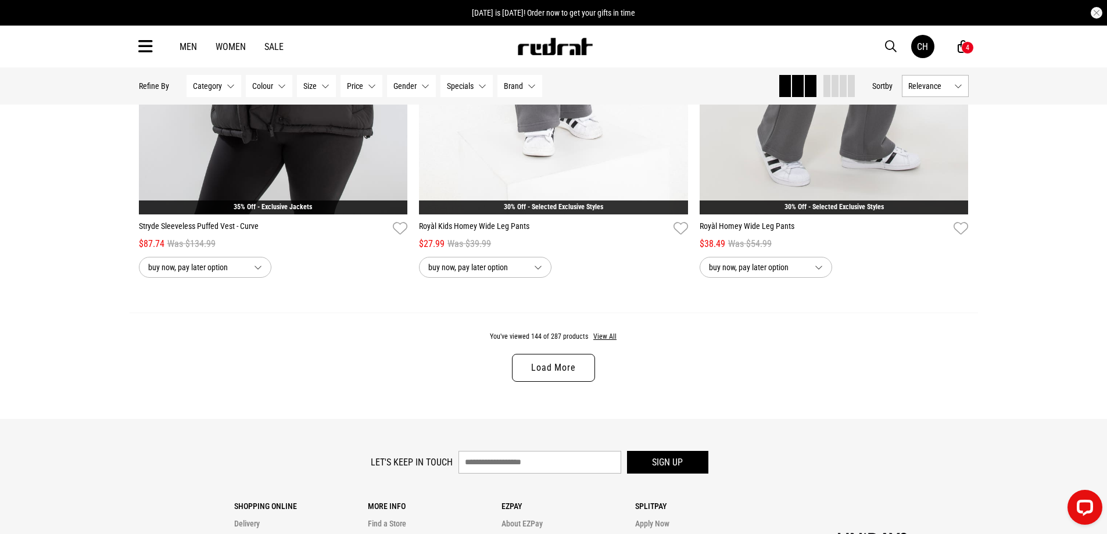
scroll to position [3989, 0]
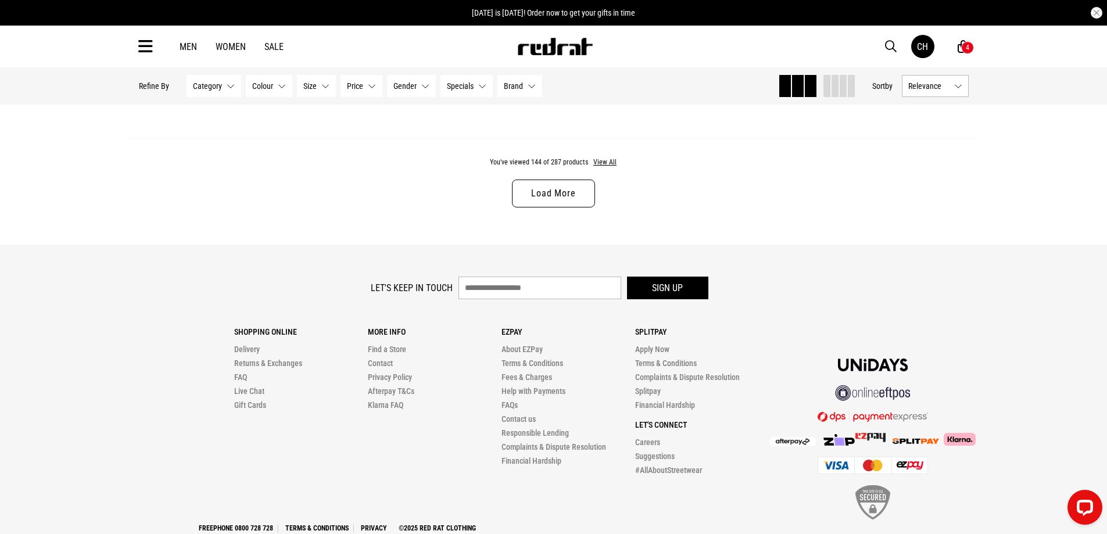
click at [537, 201] on link "Load More" at bounding box center [553, 194] width 83 height 28
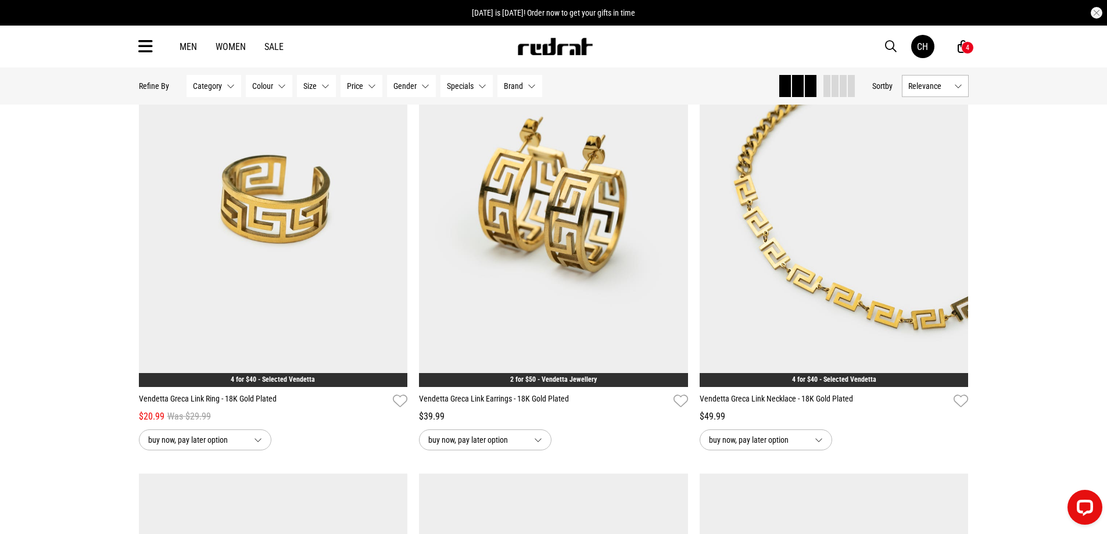
scroll to position [4221, 0]
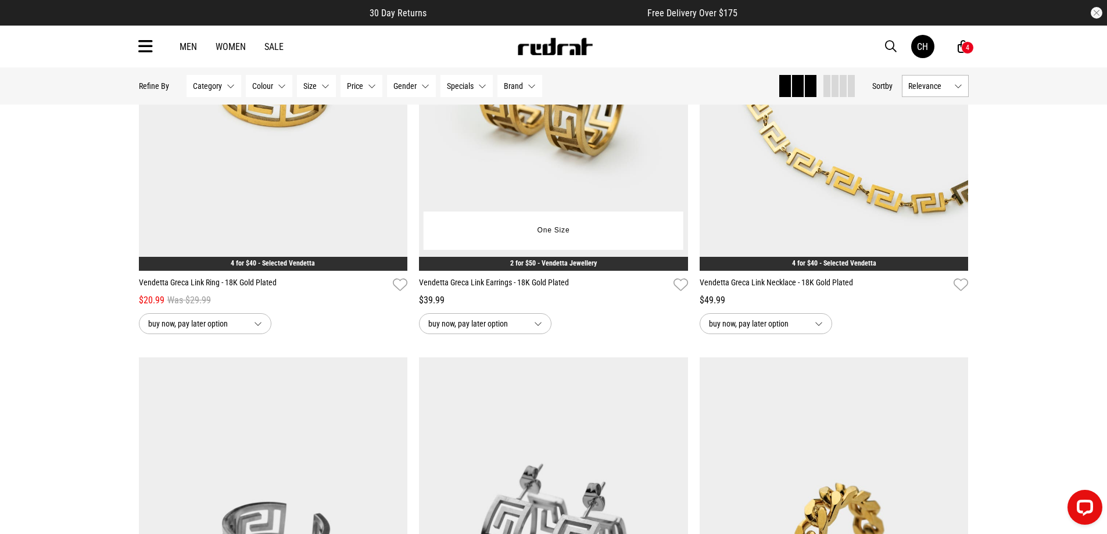
click at [582, 211] on img at bounding box center [553, 82] width 269 height 377
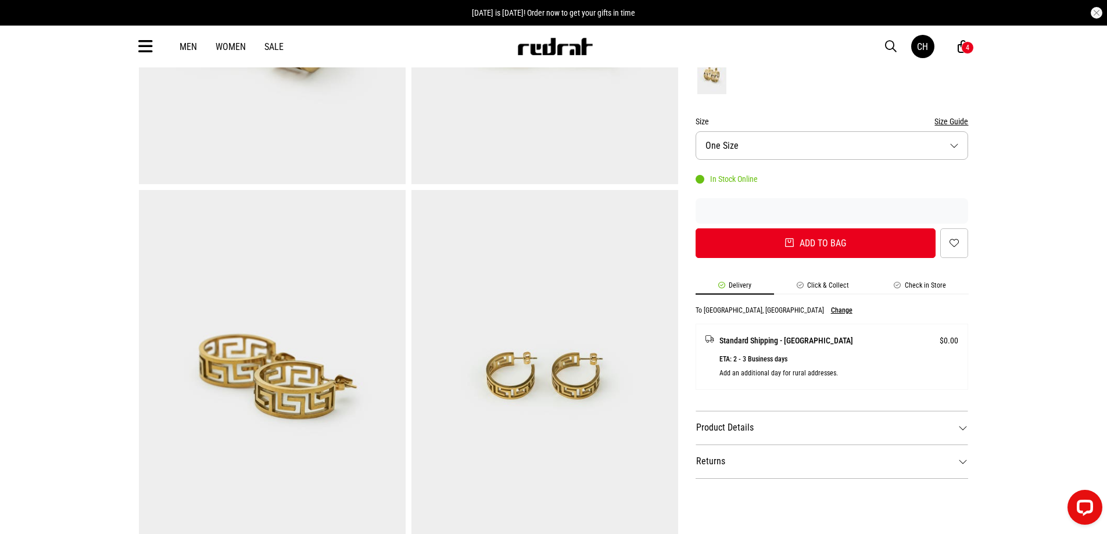
scroll to position [116, 0]
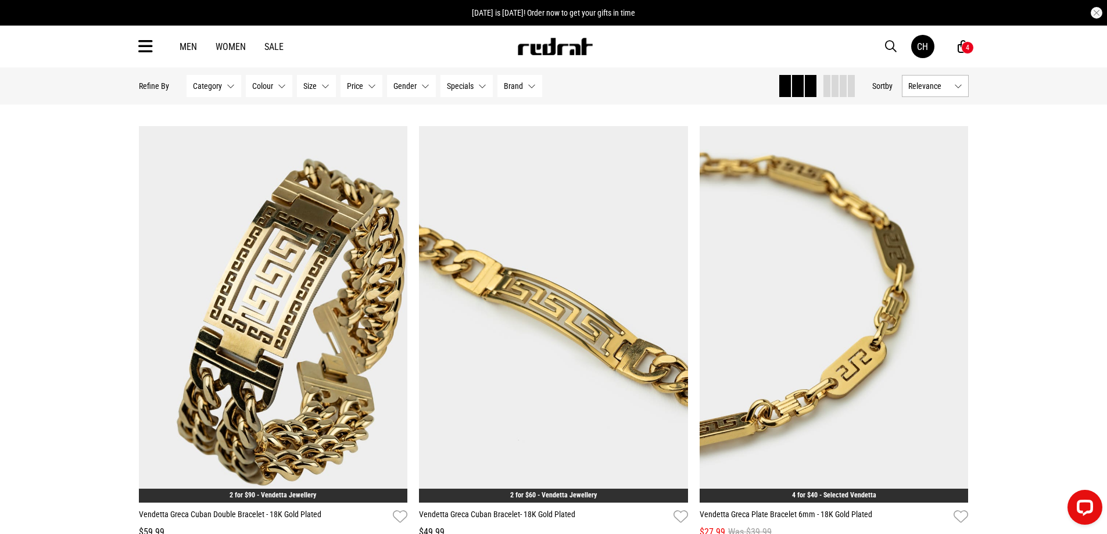
scroll to position [1733, 0]
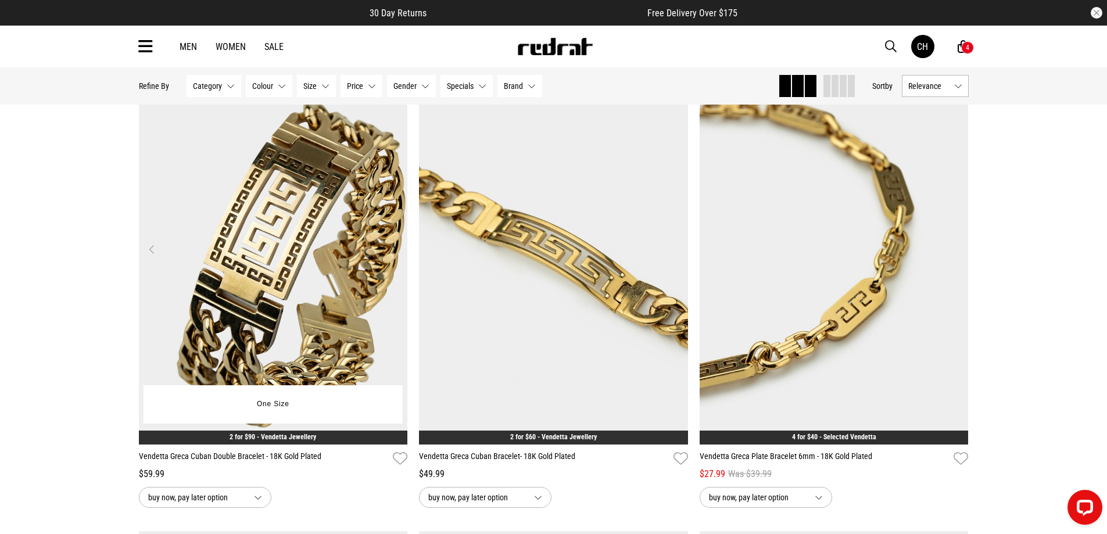
click at [326, 331] on img at bounding box center [273, 256] width 269 height 377
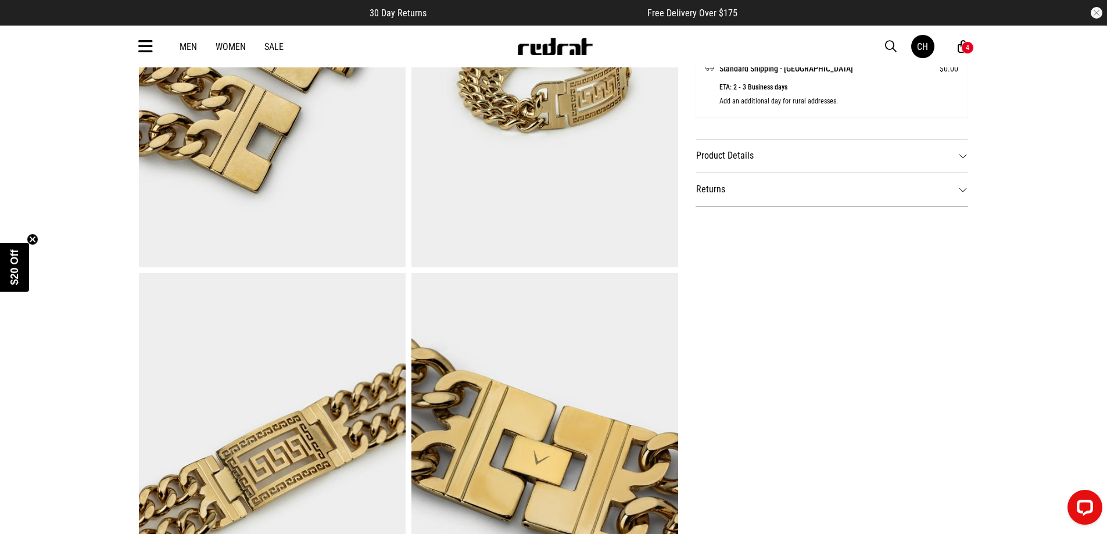
scroll to position [465, 0]
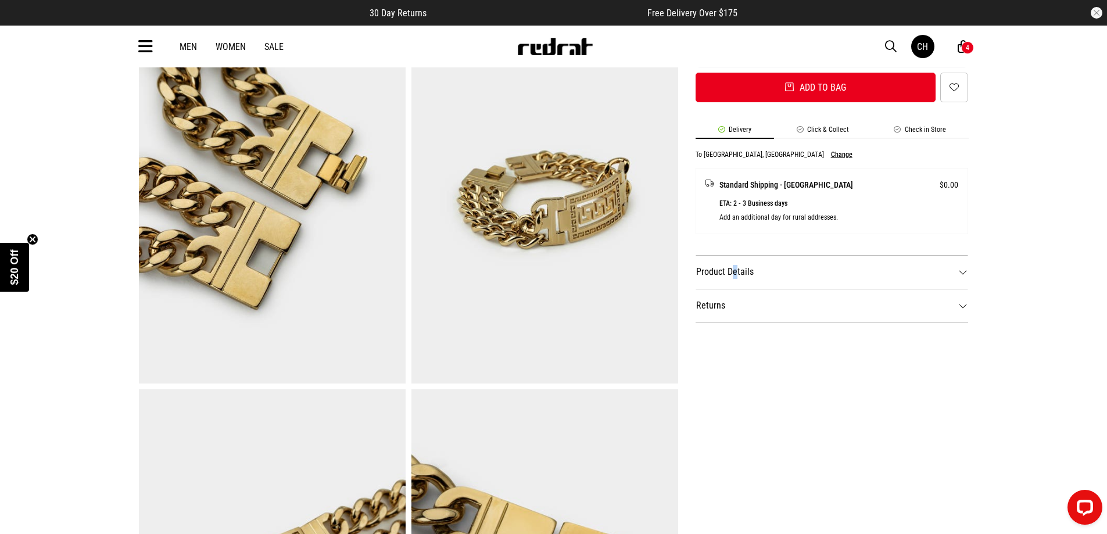
click at [734, 274] on dt "Product Details" at bounding box center [832, 272] width 273 height 34
